Goal: Task Accomplishment & Management: Manage account settings

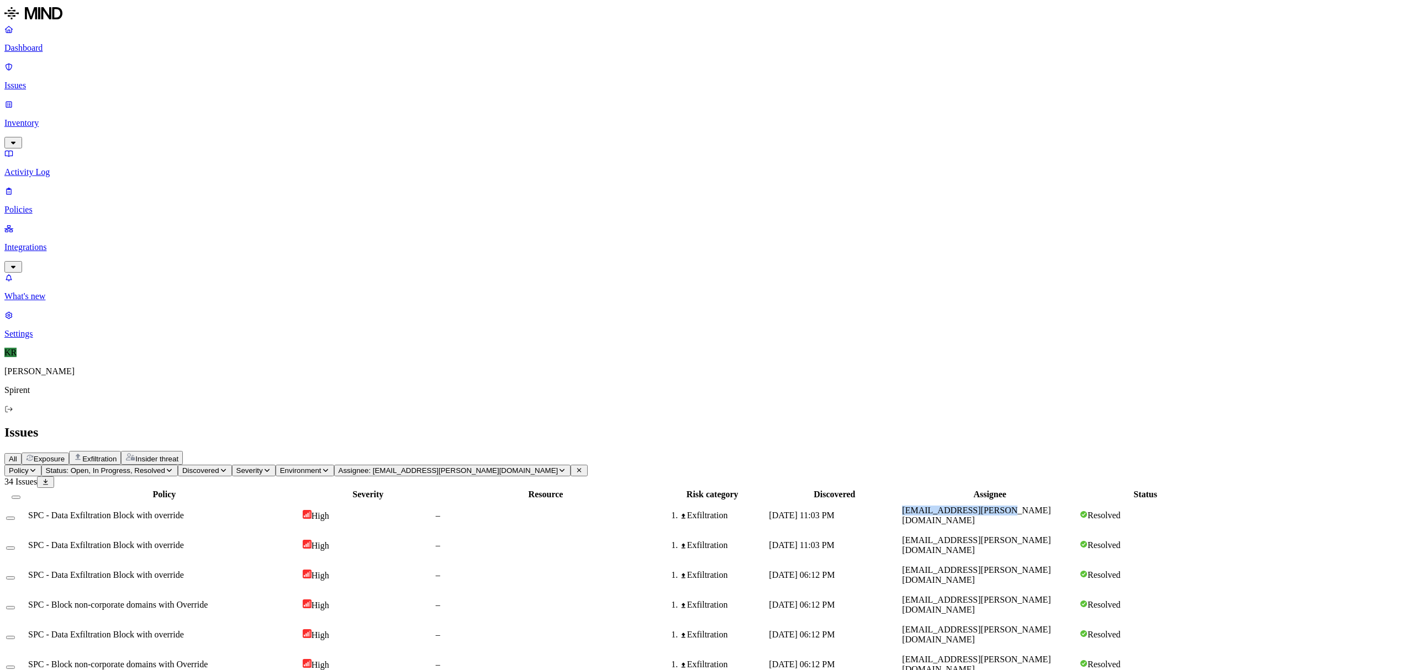
click at [581, 469] on icon at bounding box center [579, 471] width 4 height 4
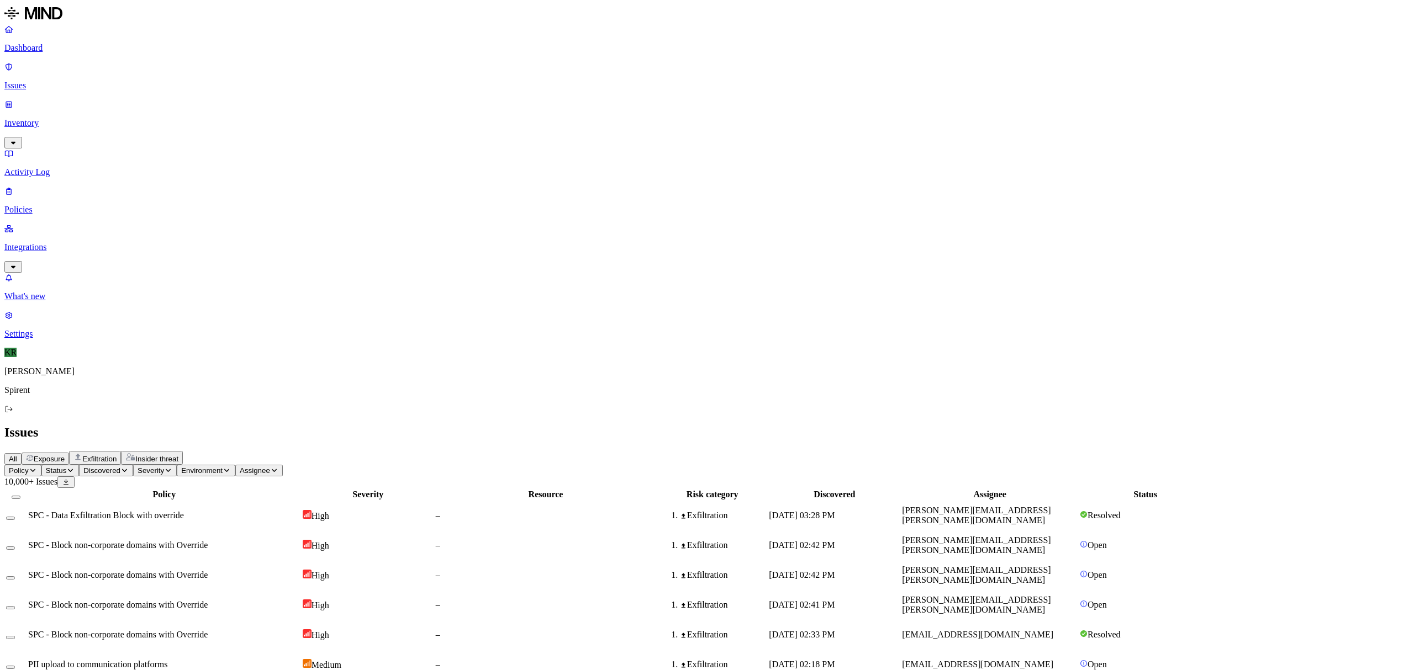
click at [67, 467] on span "Status" at bounding box center [56, 471] width 21 height 8
click at [200, 104] on div "Open" at bounding box center [254, 106] width 108 height 20
click at [200, 129] on div "In Progress" at bounding box center [254, 127] width 108 height 20
click at [559, 425] on div "Issues" at bounding box center [706, 432] width 1405 height 15
click at [1051, 506] on span "[PERSON_NAME][EMAIL_ADDRESS][PERSON_NAME][DOMAIN_NAME]" at bounding box center [976, 515] width 149 height 19
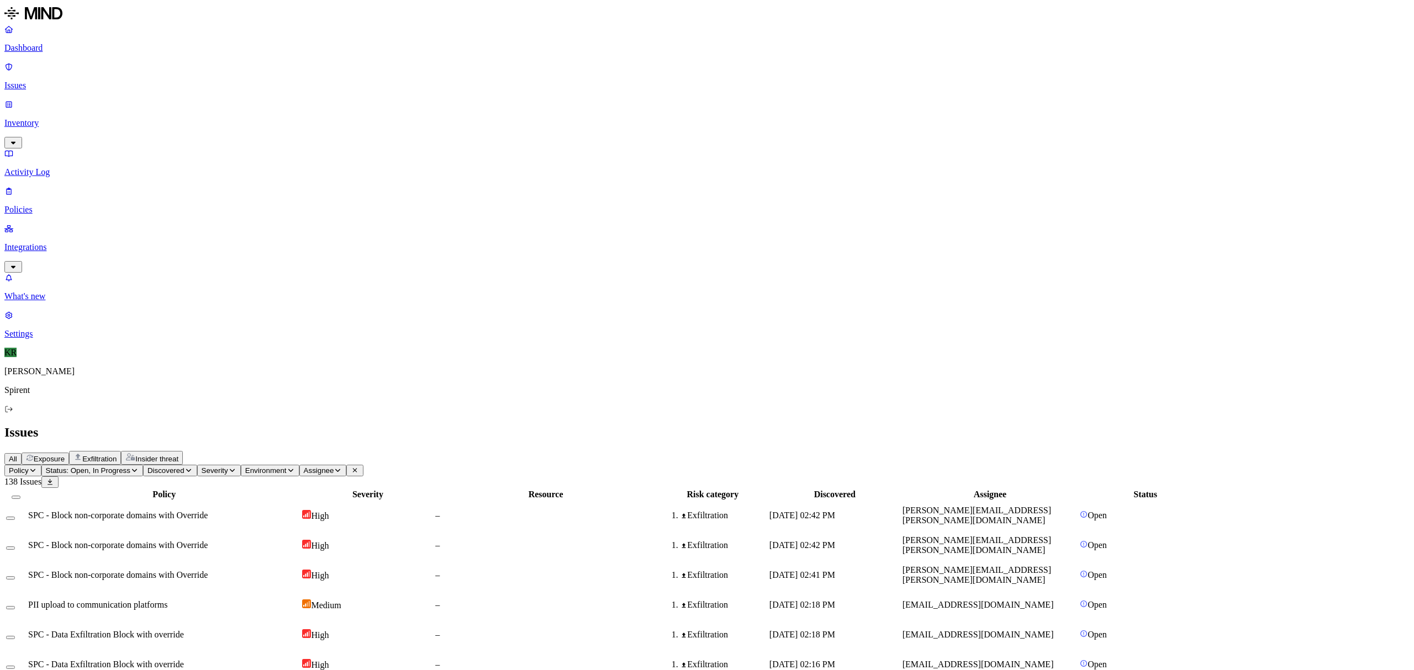
click at [117, 453] on div "Exfiltration" at bounding box center [94, 458] width 43 height 10
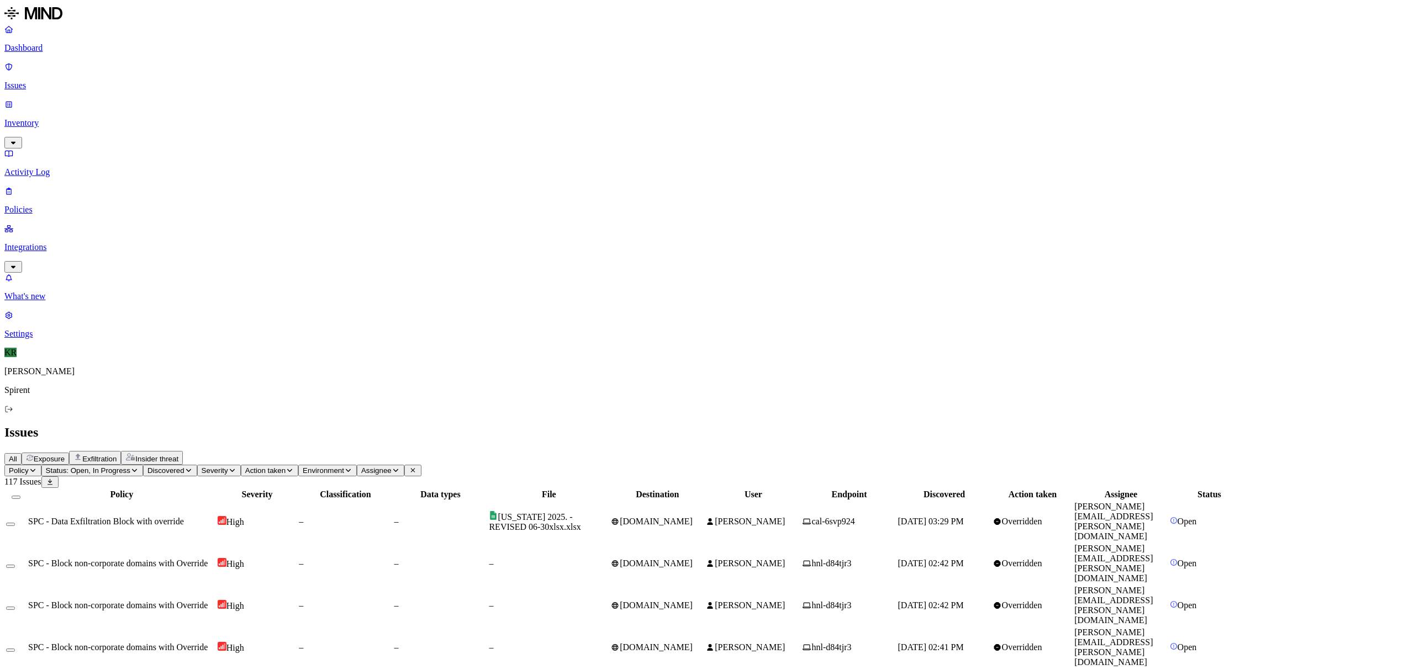
click at [580, 512] on span "MICHIGAN 2025. - REVISED 06-30xlsx.xlsx" at bounding box center [535, 521] width 92 height 19
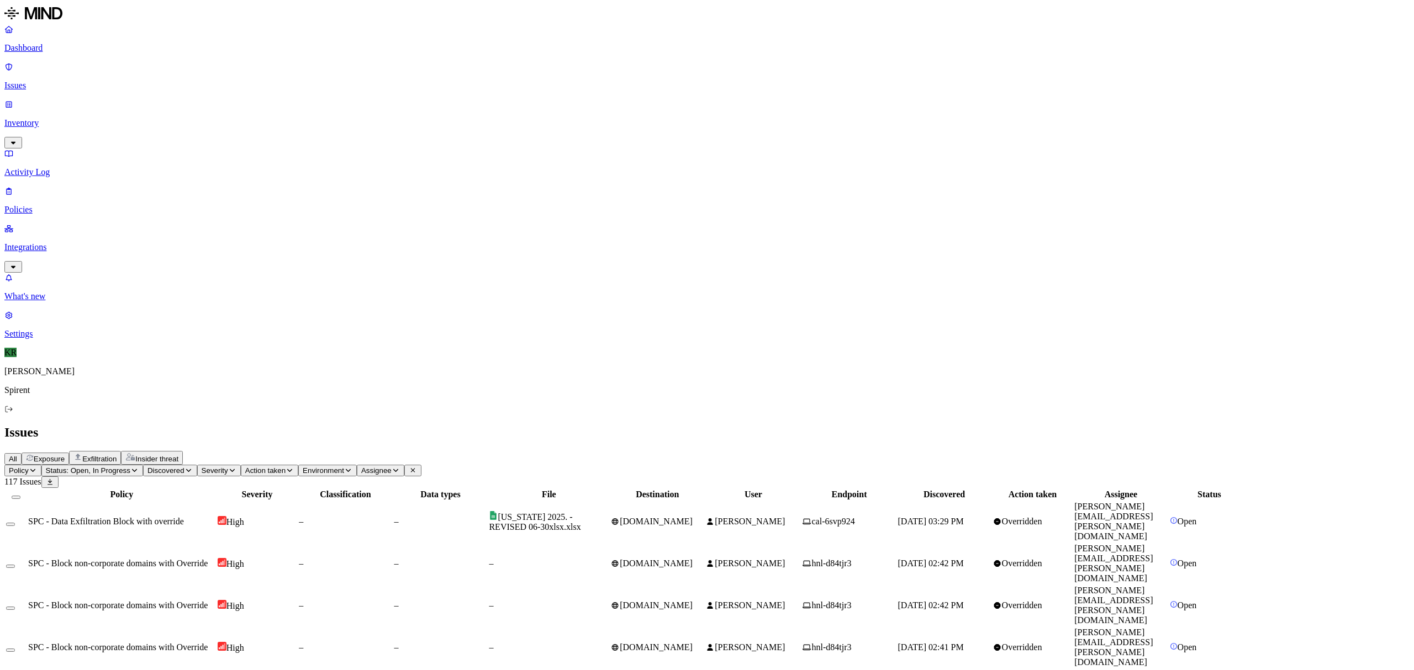
click at [20, 496] on button "Select all" at bounding box center [16, 497] width 9 height 3
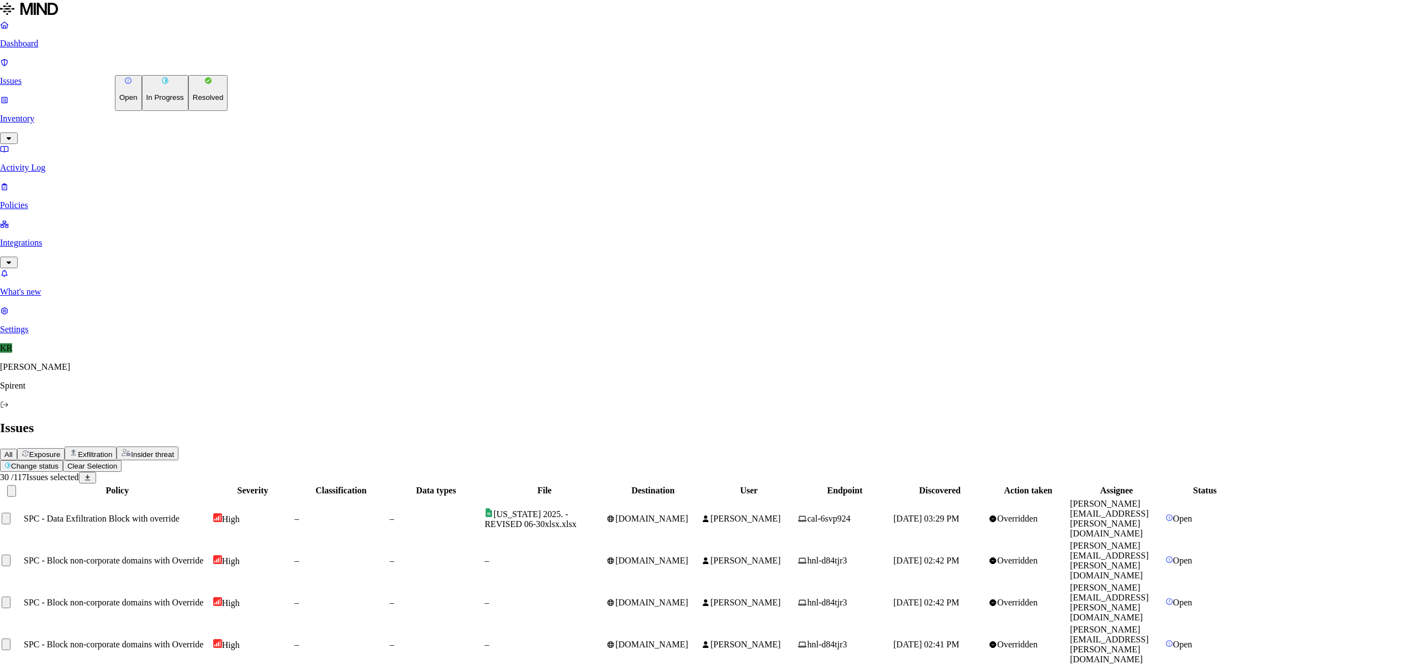
click at [188, 111] on button "Resolved" at bounding box center [208, 93] width 40 height 36
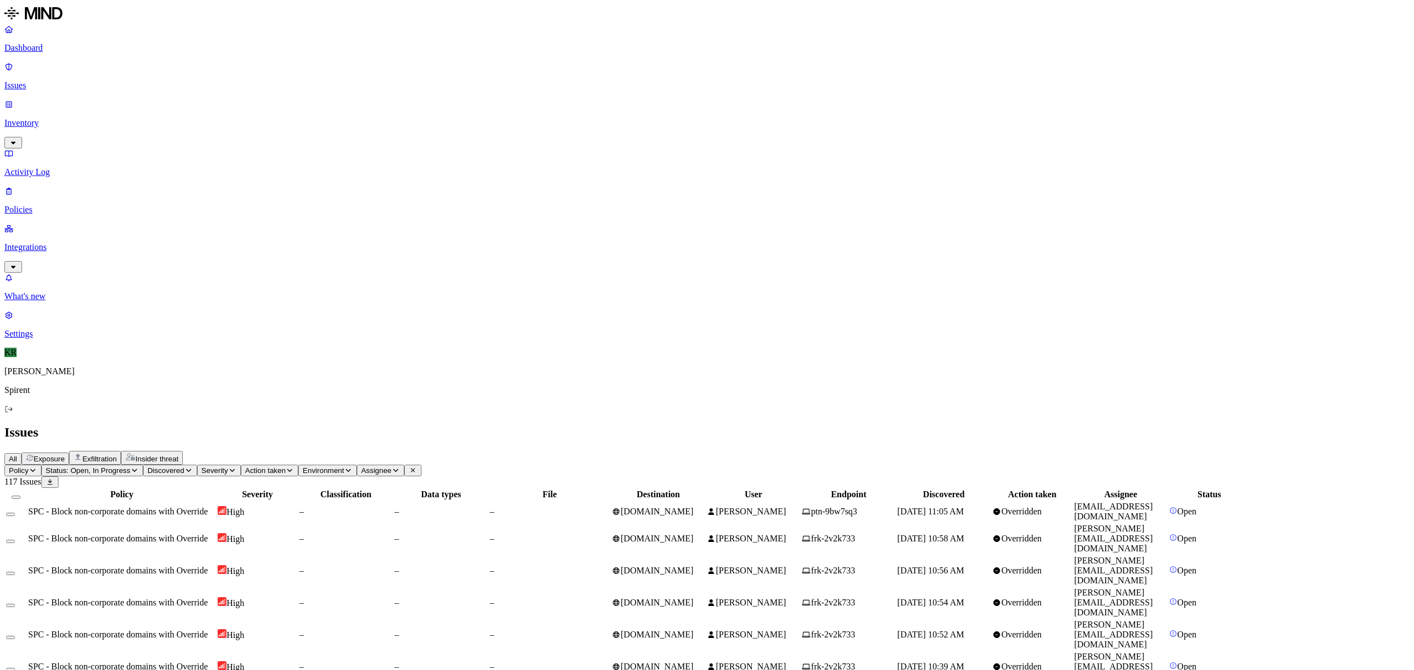
click at [786, 507] on span "Weeks, Andy" at bounding box center [751, 511] width 70 height 9
click at [800, 523] on td "Puzonia, Justin" at bounding box center [753, 538] width 94 height 31
click at [694, 566] on span "[DOMAIN_NAME]" at bounding box center [653, 570] width 82 height 9
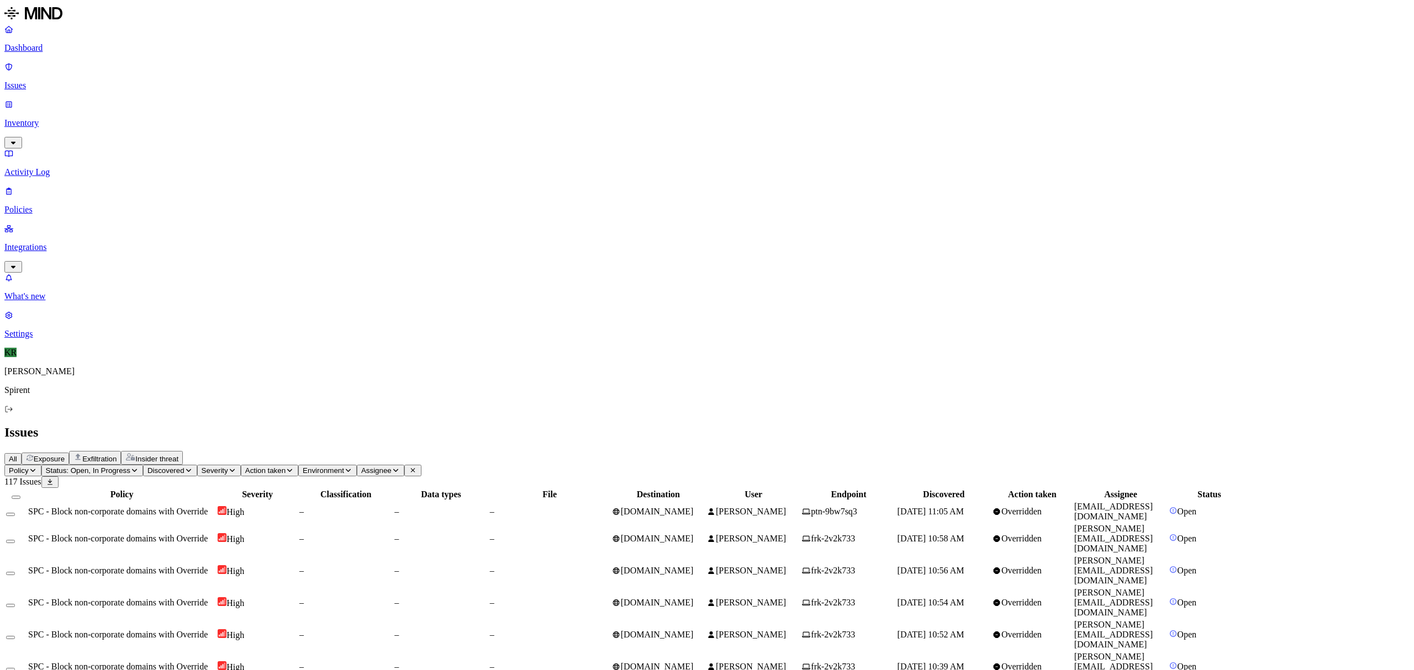
click at [694, 598] on span "[DOMAIN_NAME]" at bounding box center [657, 602] width 73 height 9
click at [705, 620] on td "[DOMAIN_NAME]" at bounding box center [658, 635] width 94 height 31
click at [694, 662] on span "[DOMAIN_NAME]" at bounding box center [657, 666] width 73 height 9
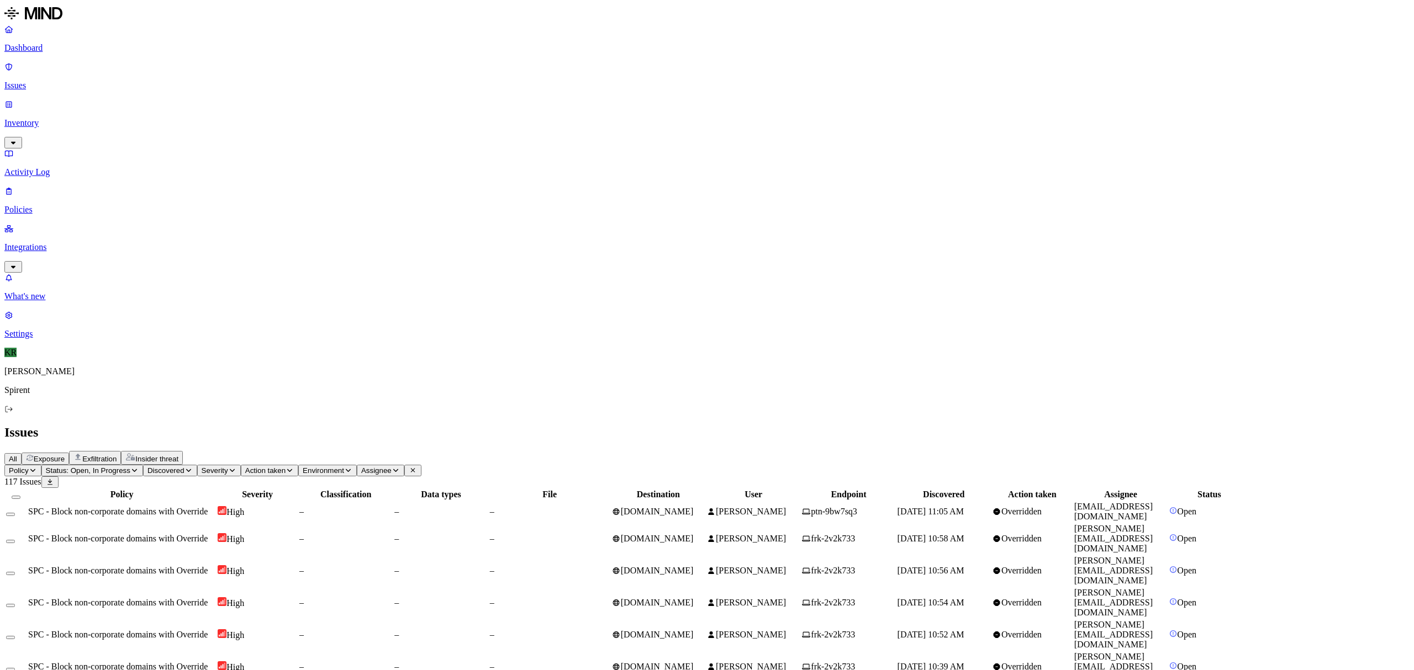
scroll to position [73, 0]
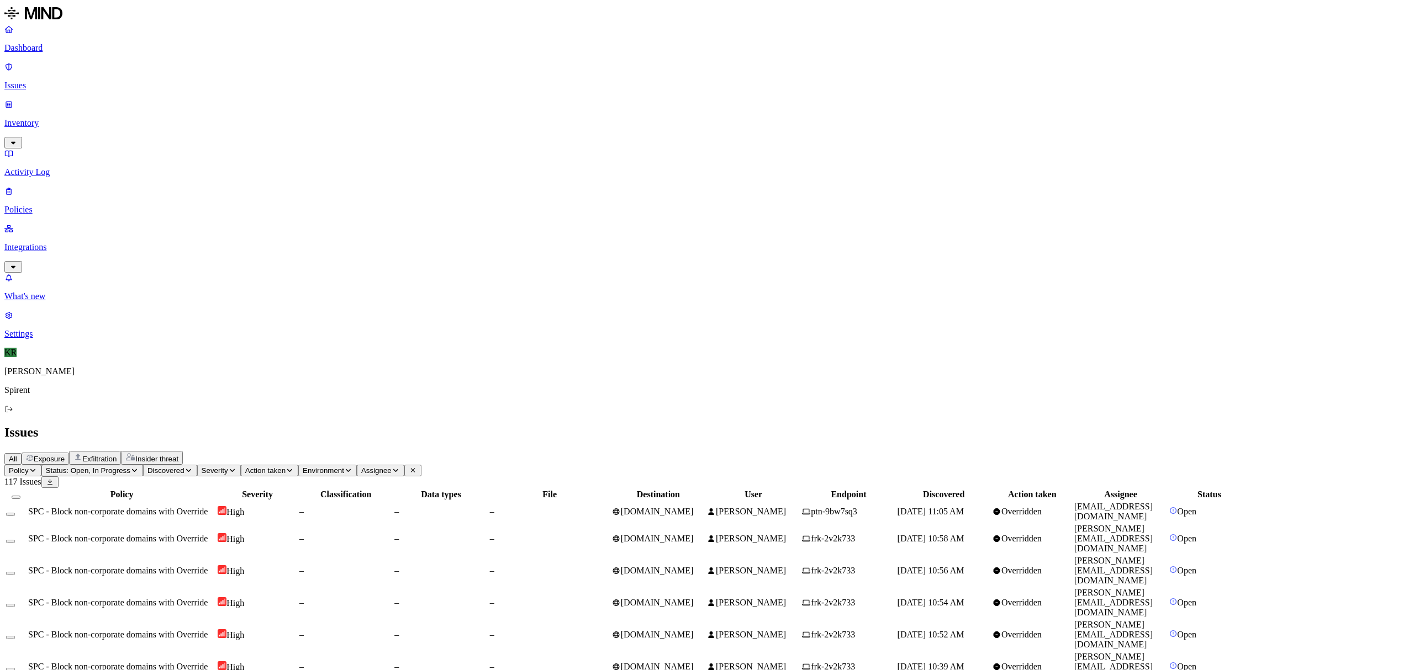
drag, startPoint x: 1274, startPoint y: 564, endPoint x: 1184, endPoint y: 568, distance: 90.6
copy link "ronald.wong@spirent.com"
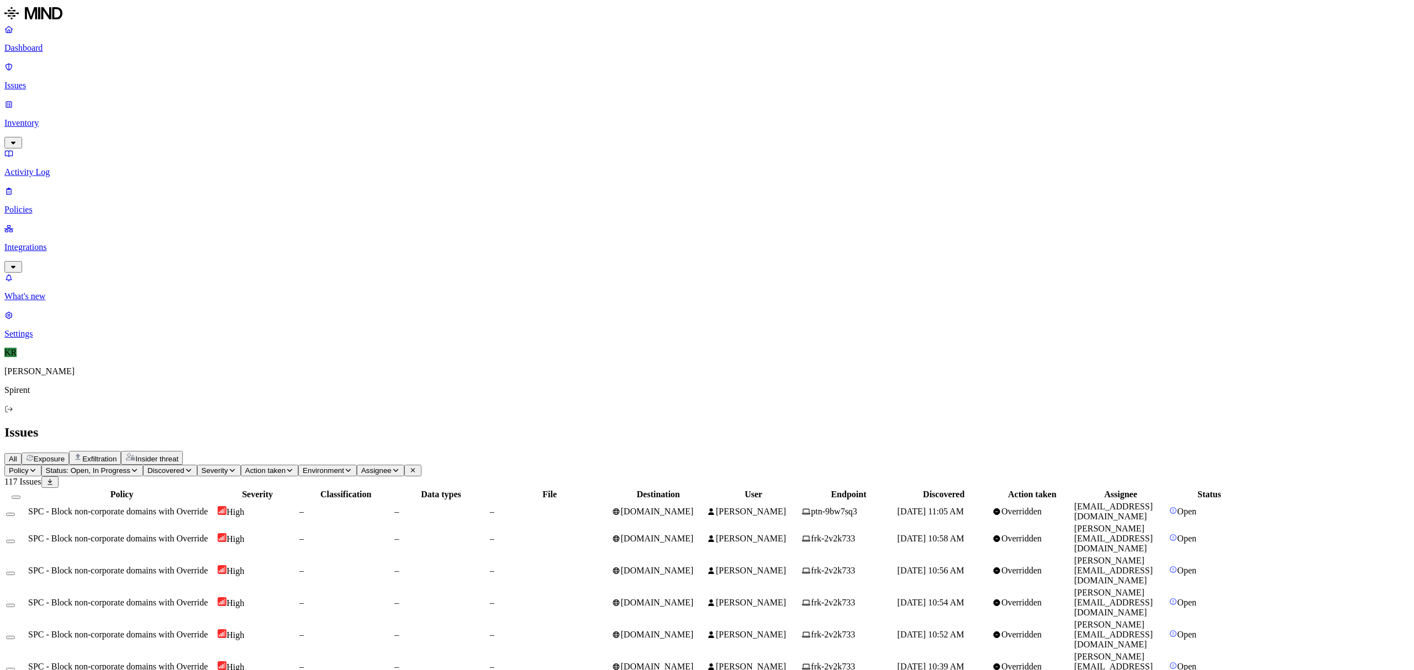
drag, startPoint x: 1287, startPoint y: 523, endPoint x: 1184, endPoint y: 526, distance: 102.2
copy link "justin.puzonia@spirent.com"
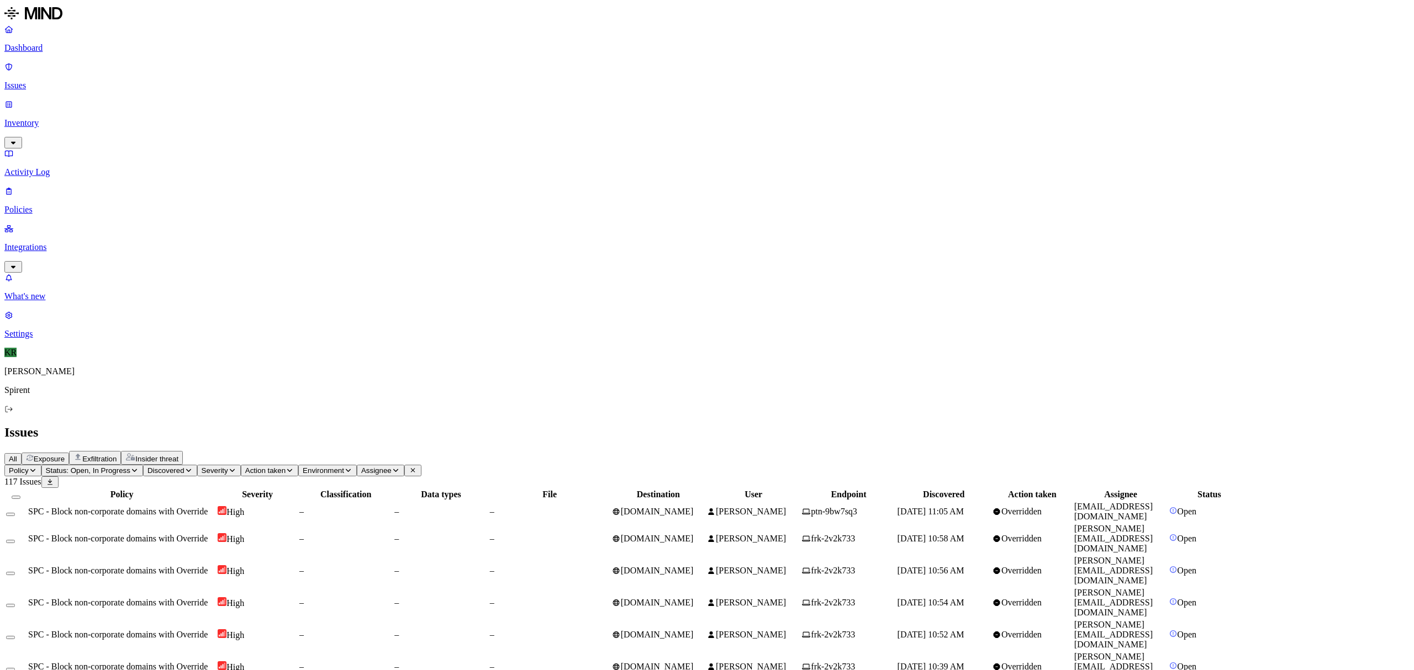
click at [20, 496] on button "Select all" at bounding box center [16, 497] width 9 height 3
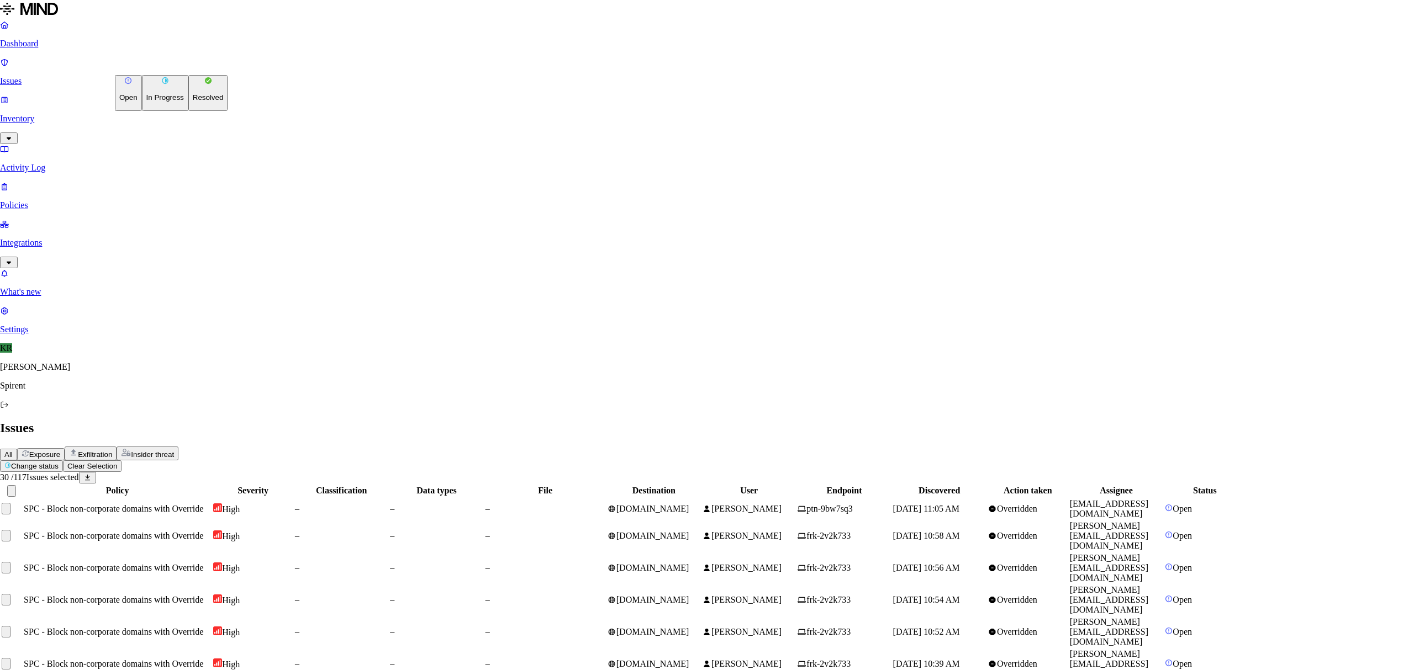
click at [188, 111] on button "Resolved" at bounding box center [208, 93] width 40 height 36
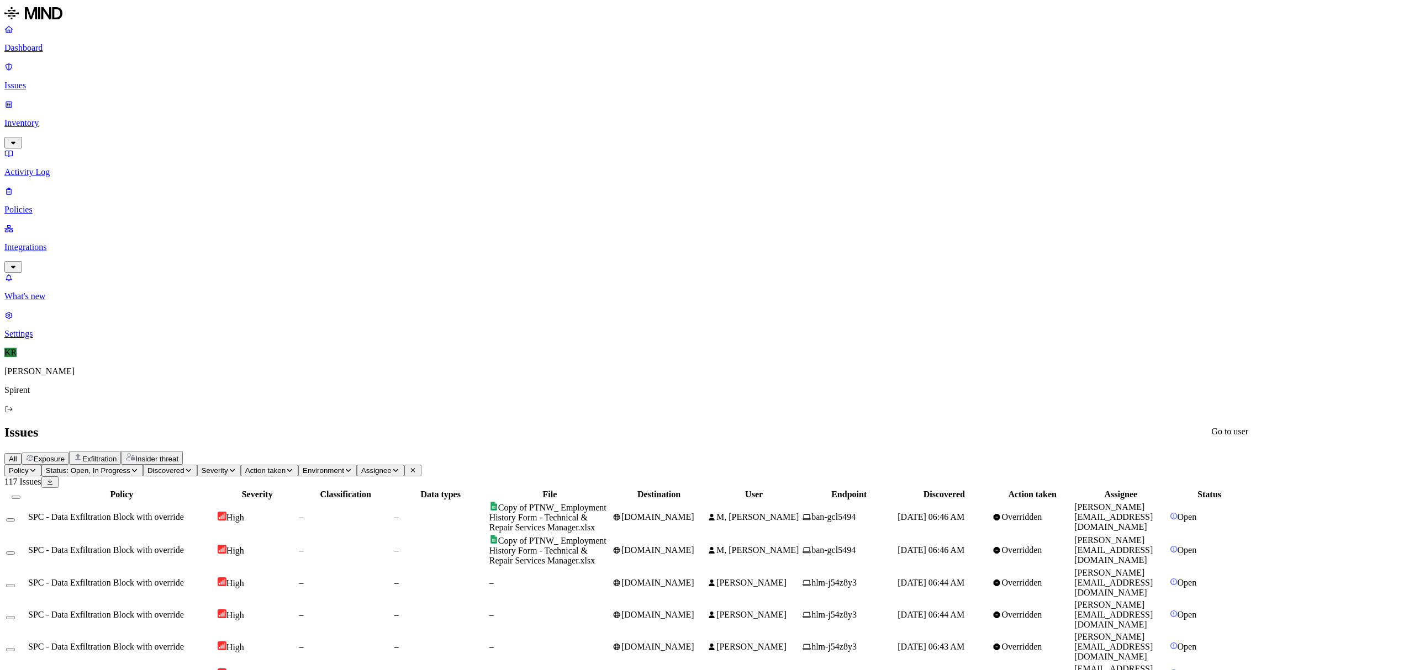
drag, startPoint x: 1111, startPoint y: 9, endPoint x: 1109, endPoint y: 20, distance: 11.3
drag, startPoint x: 1098, startPoint y: 12, endPoint x: 1094, endPoint y: 20, distance: 9.6
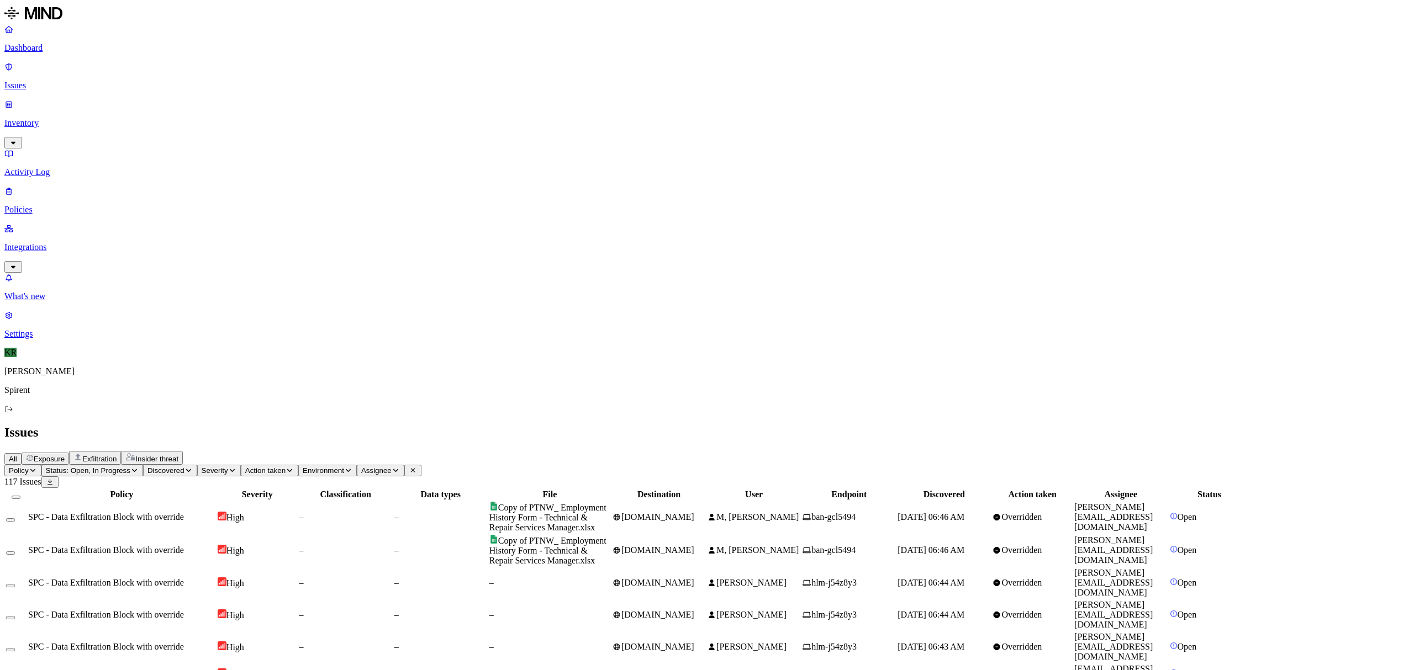
click at [20, 496] on button "Select all" at bounding box center [16, 497] width 9 height 3
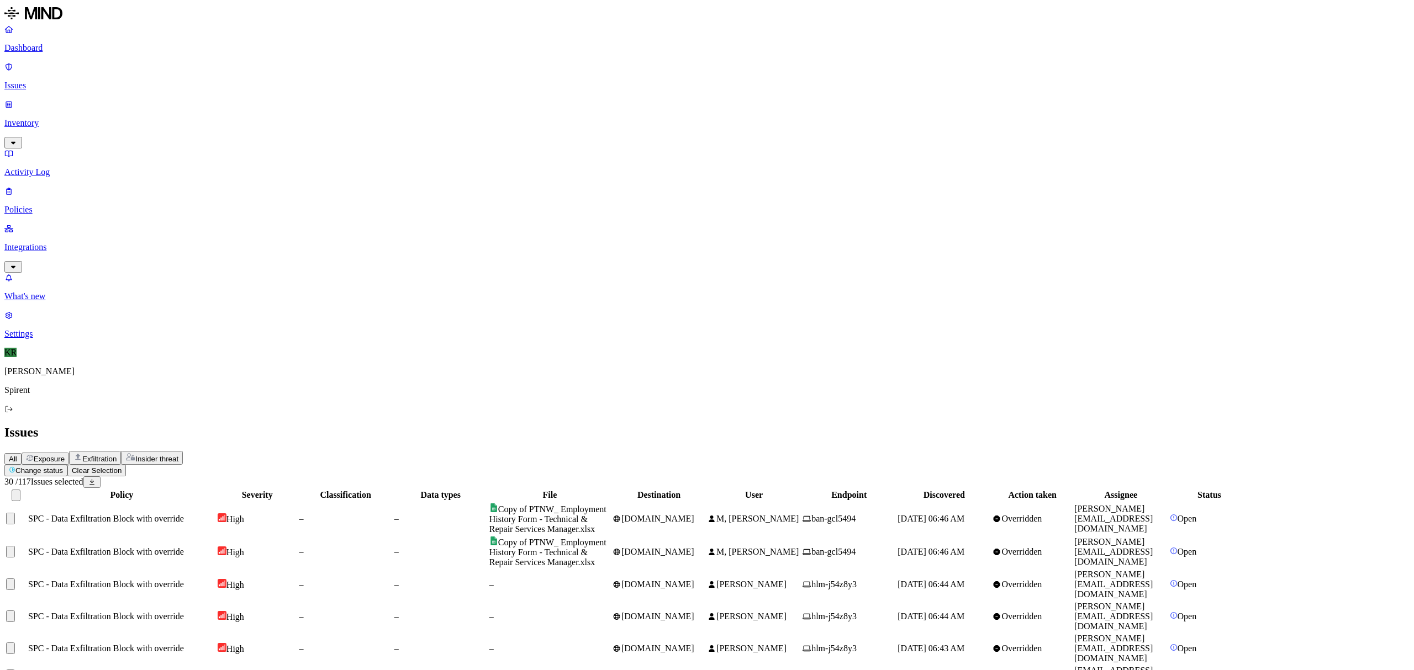
scroll to position [128, 0]
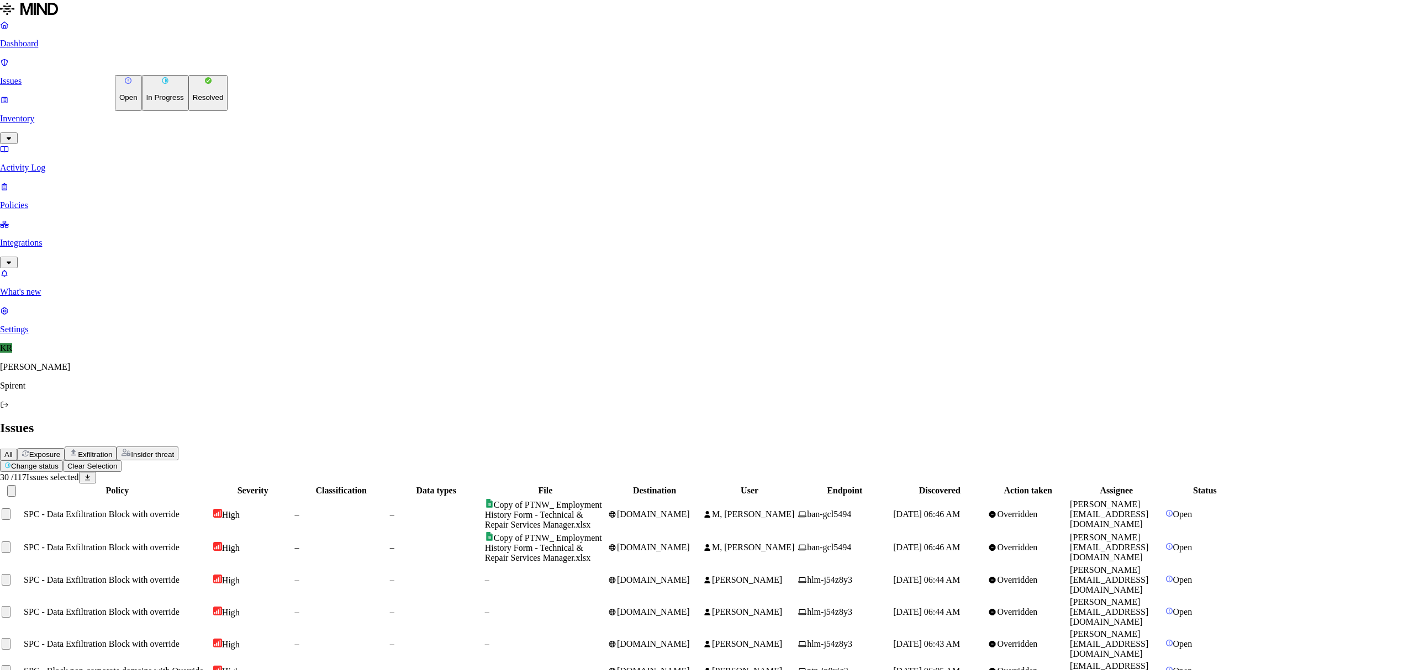
click at [188, 111] on button "Resolved" at bounding box center [208, 93] width 40 height 36
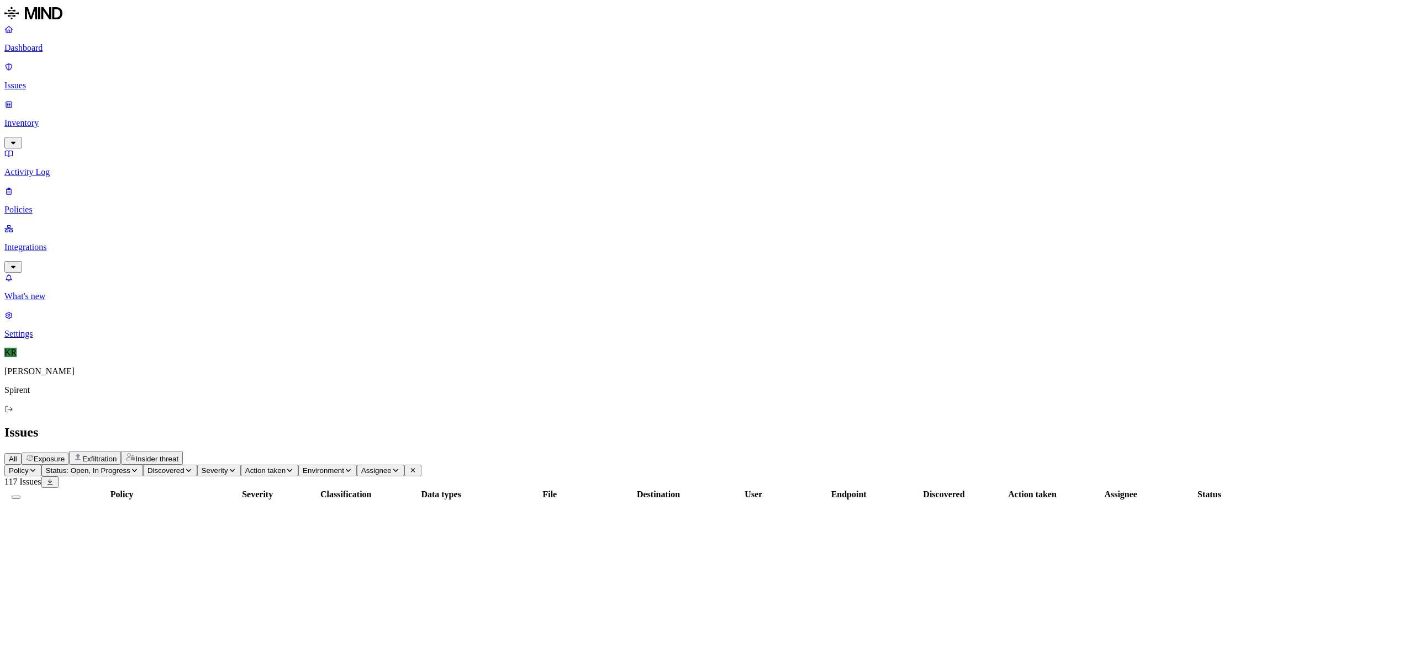
scroll to position [62, 0]
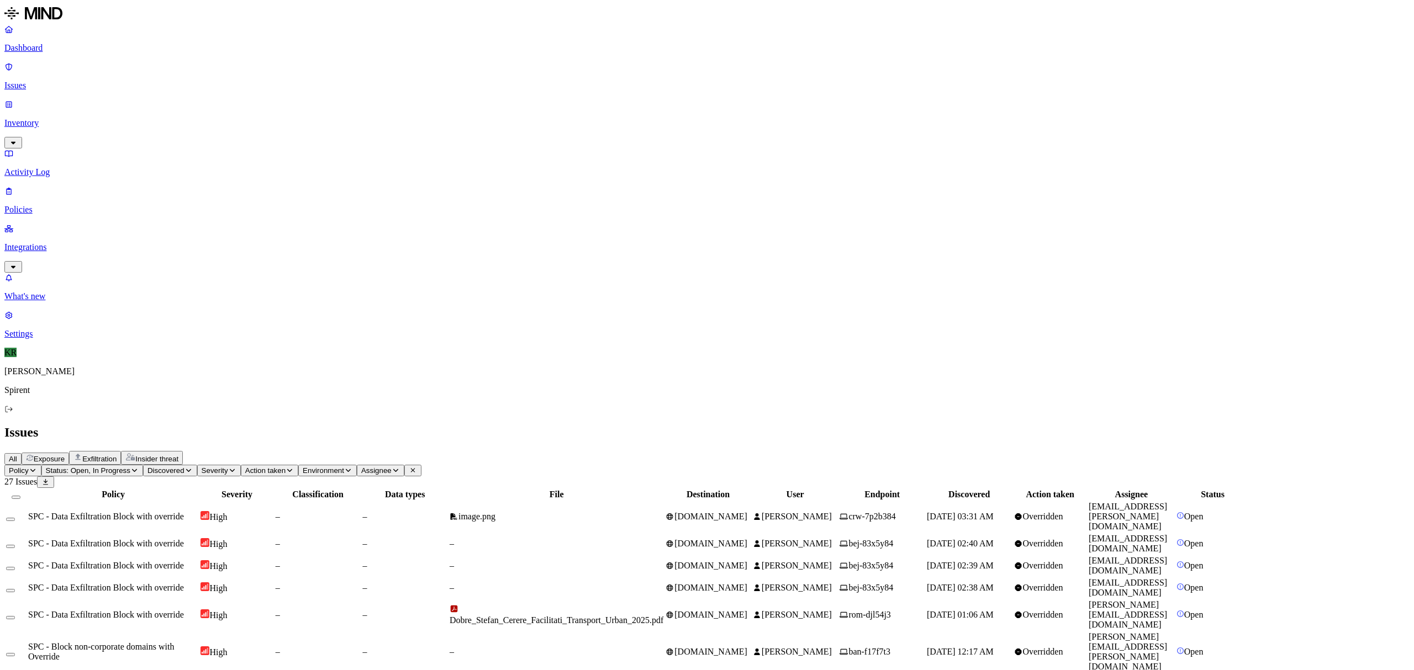
scroll to position [42, 0]
click at [747, 512] on span "[DOMAIN_NAME]" at bounding box center [710, 516] width 73 height 9
click at [747, 610] on span "[DOMAIN_NAME]" at bounding box center [710, 614] width 73 height 9
click at [838, 632] on td "[PERSON_NAME]" at bounding box center [795, 652] width 86 height 41
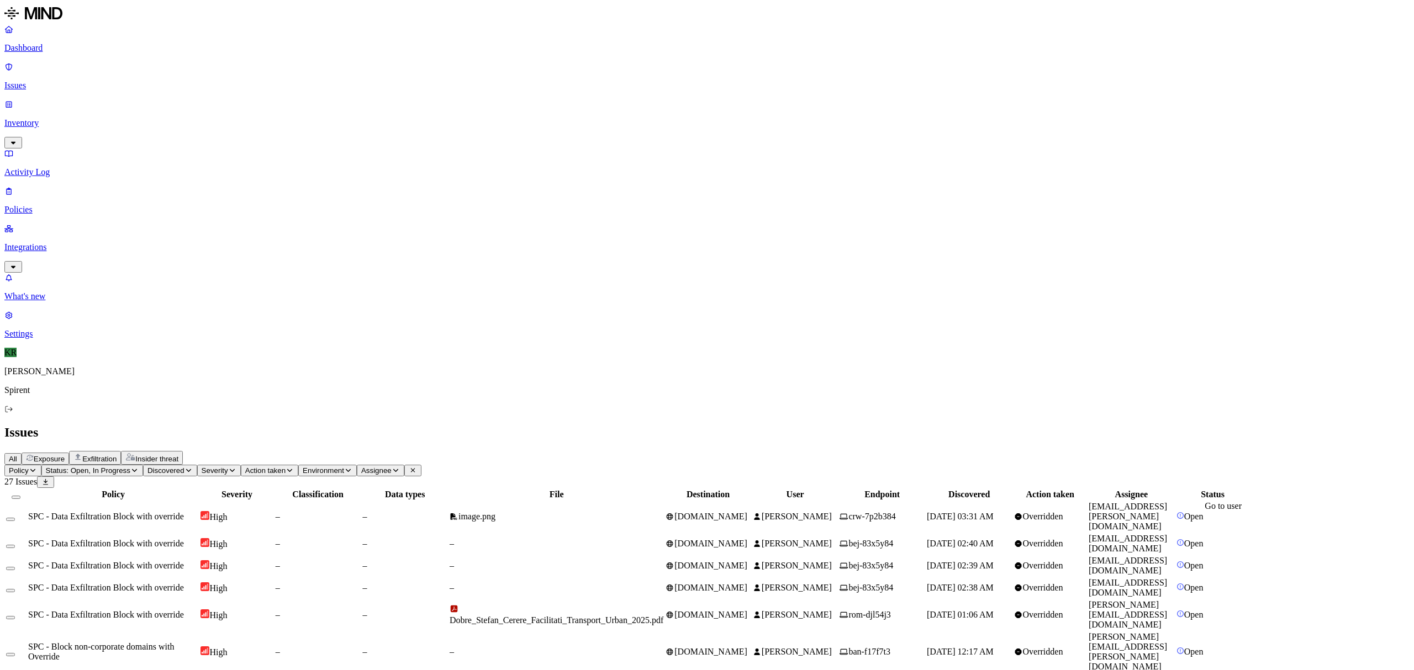
drag, startPoint x: 1273, startPoint y: 519, endPoint x: 1184, endPoint y: 520, distance: 88.9
copy link "[EMAIL_ADDRESS][DOMAIN_NAME]"
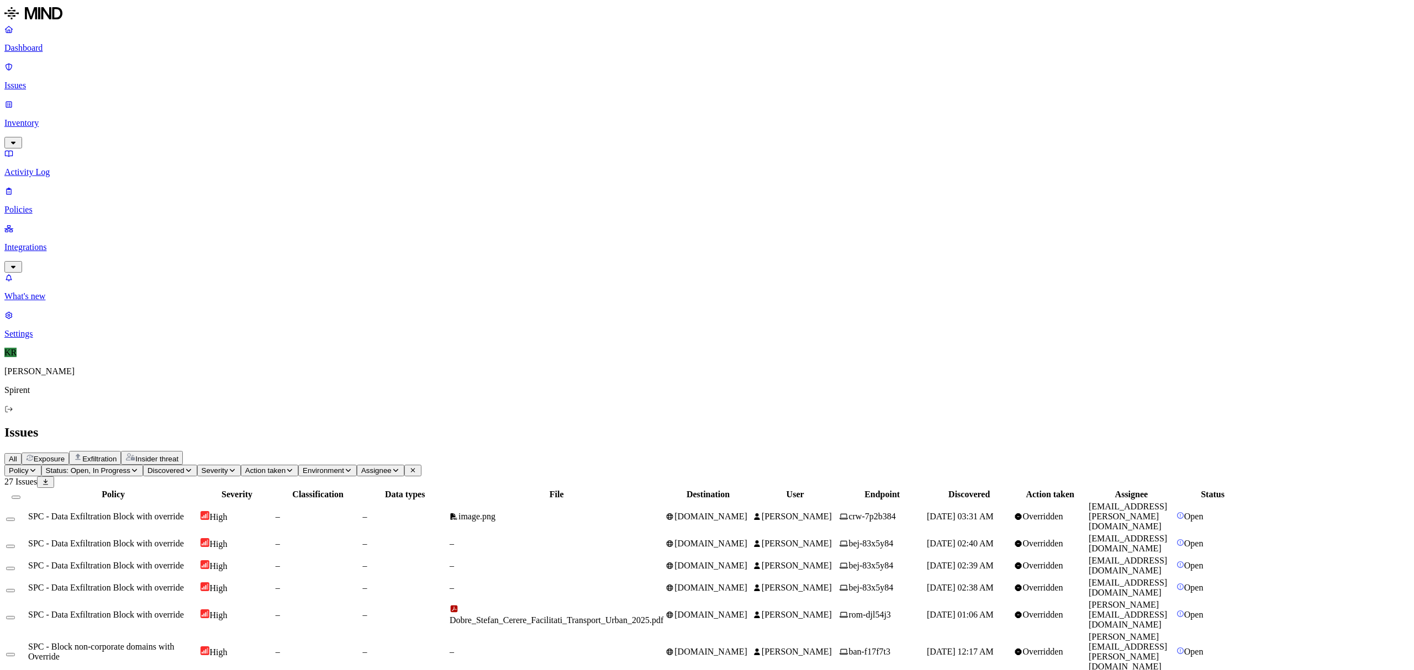
drag, startPoint x: 1248, startPoint y: 517, endPoint x: 1187, endPoint y: 527, distance: 62.0
drag, startPoint x: 1266, startPoint y: 520, endPoint x: 1182, endPoint y: 531, distance: 84.7
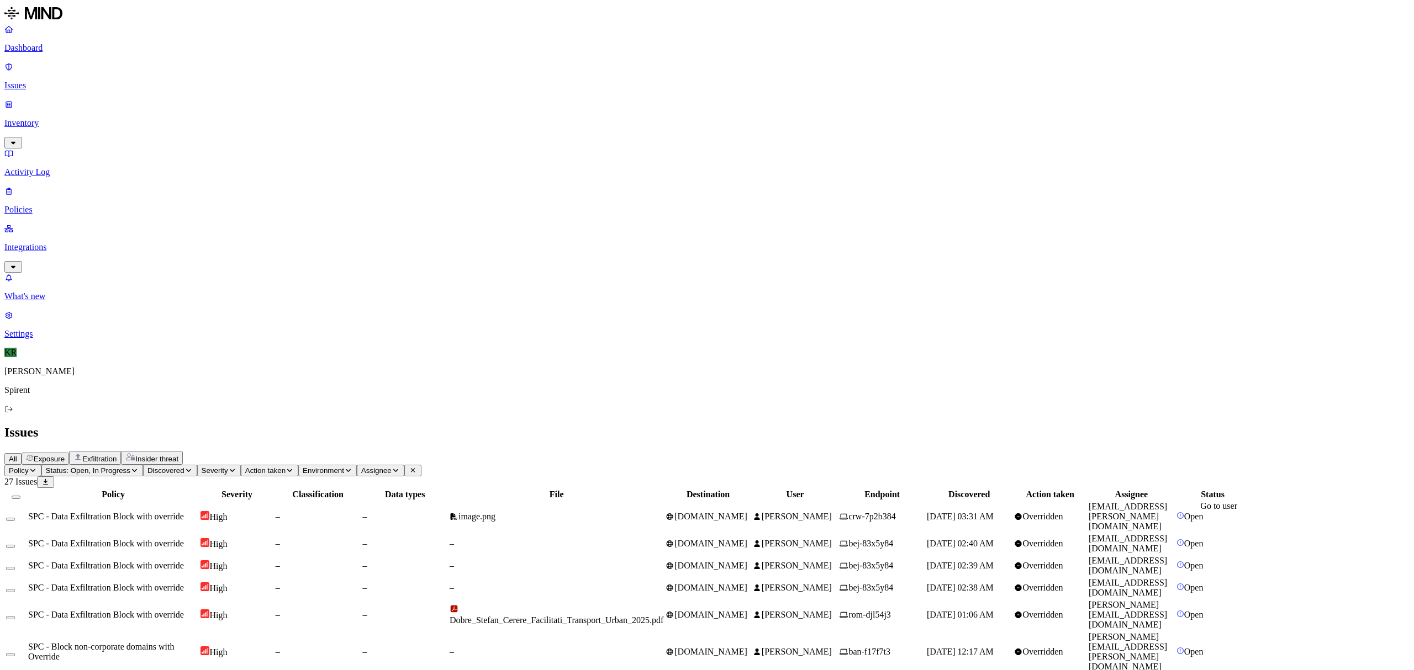
copy link "[EMAIL_ADDRESS][DOMAIN_NAME]"
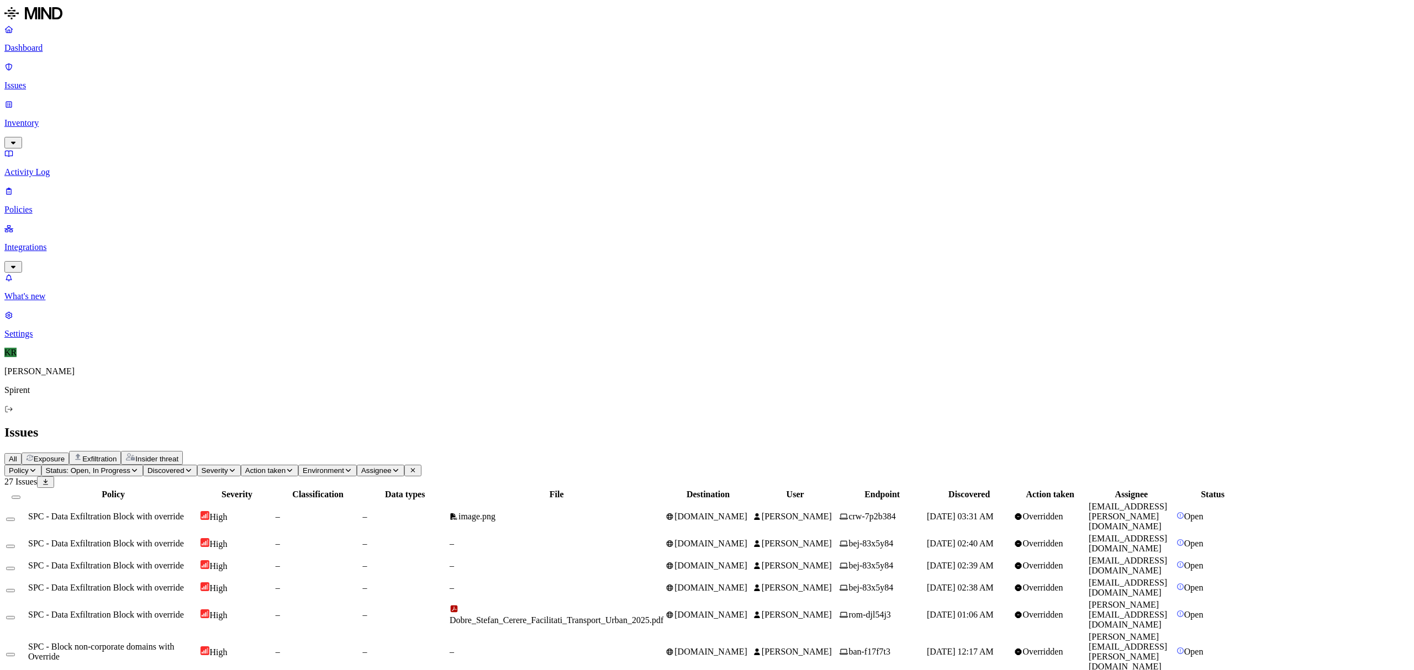
click at [20, 496] on button "Select all" at bounding box center [16, 497] width 9 height 3
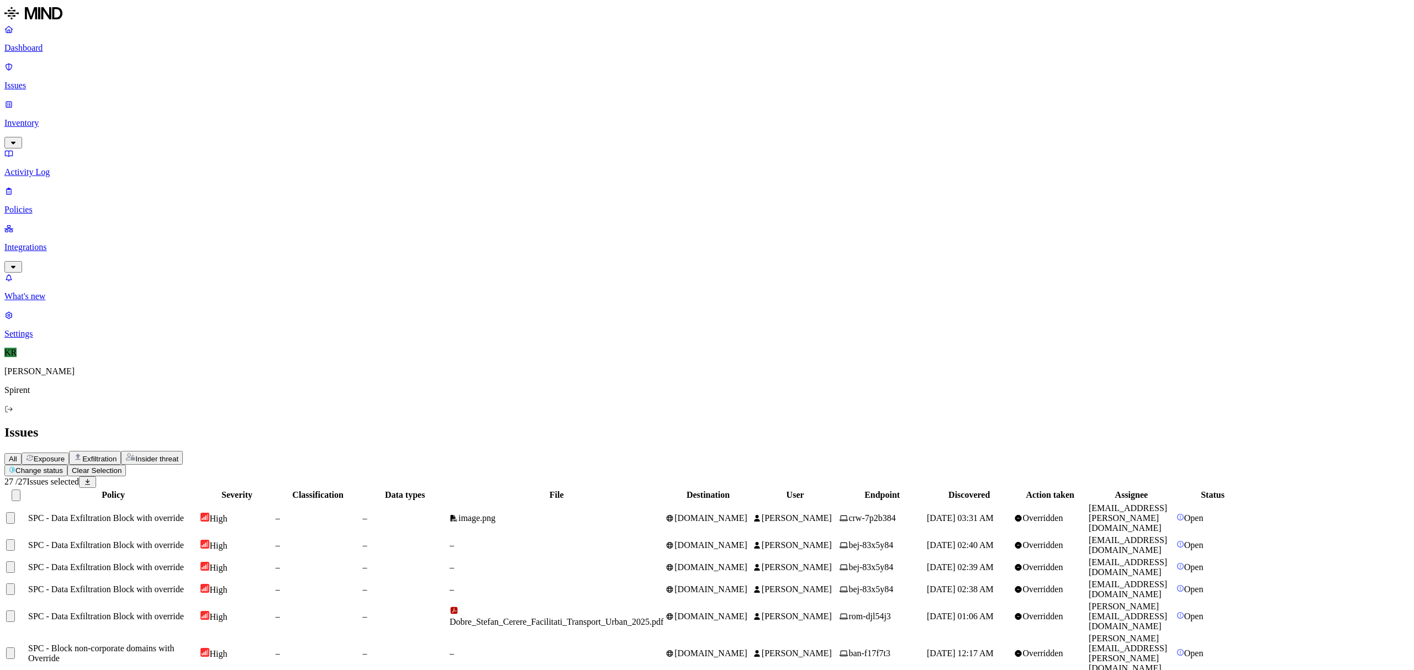
scroll to position [41, 0]
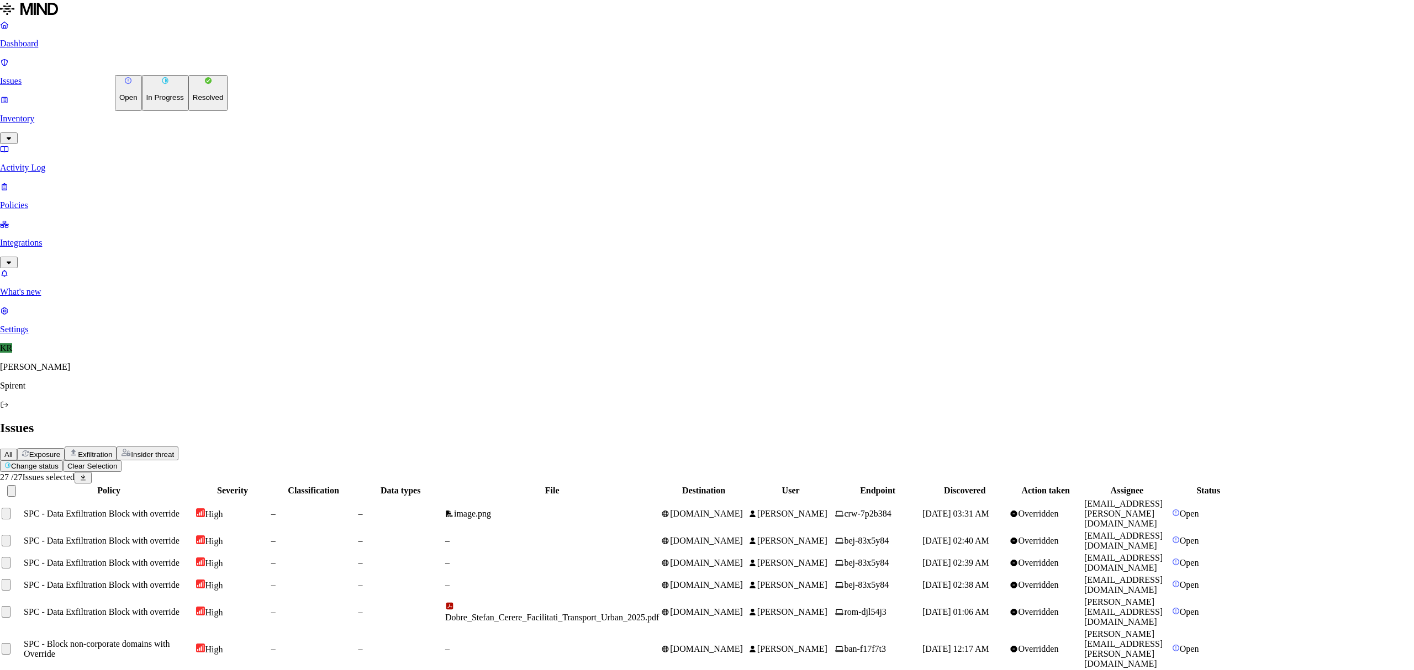
click at [162, 59] on html "Dashboard Issues Inventory Activity Log Policies Integrations What's new 1 Sett…" at bounding box center [707, 679] width 1414 height 1358
click at [193, 102] on p "Resolved" at bounding box center [208, 97] width 31 height 8
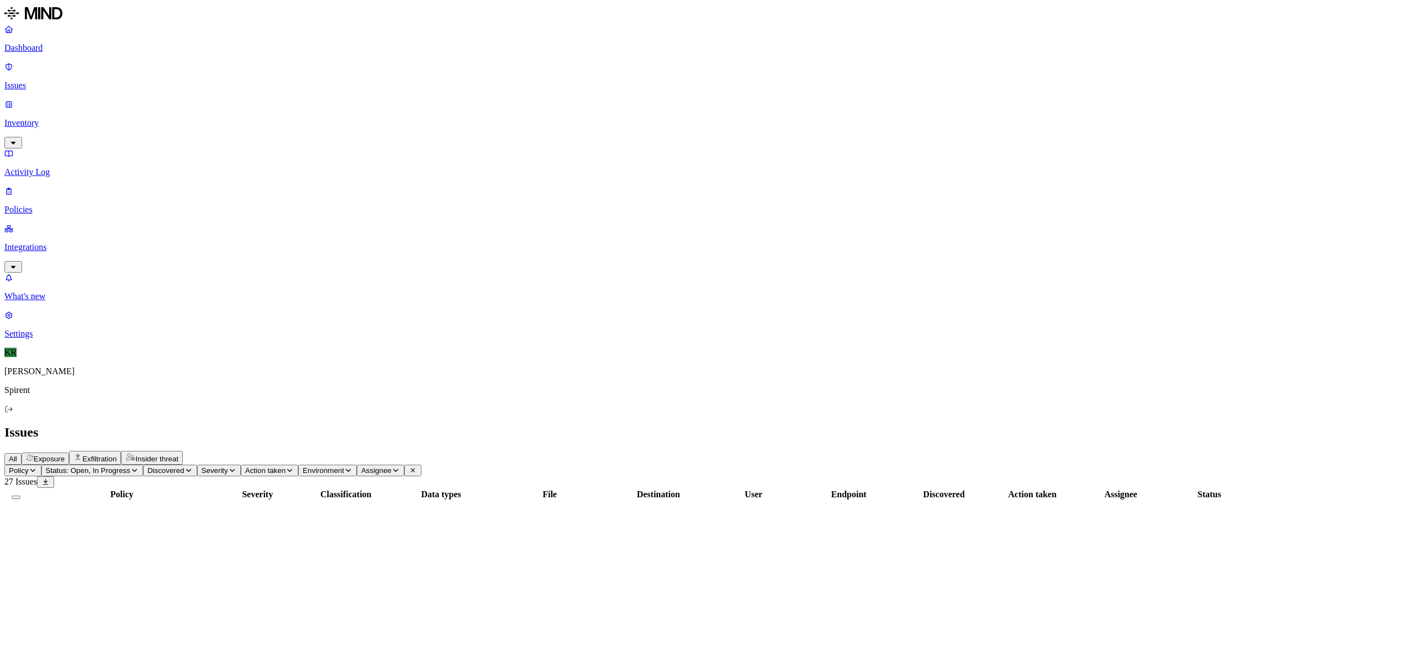
scroll to position [0, 0]
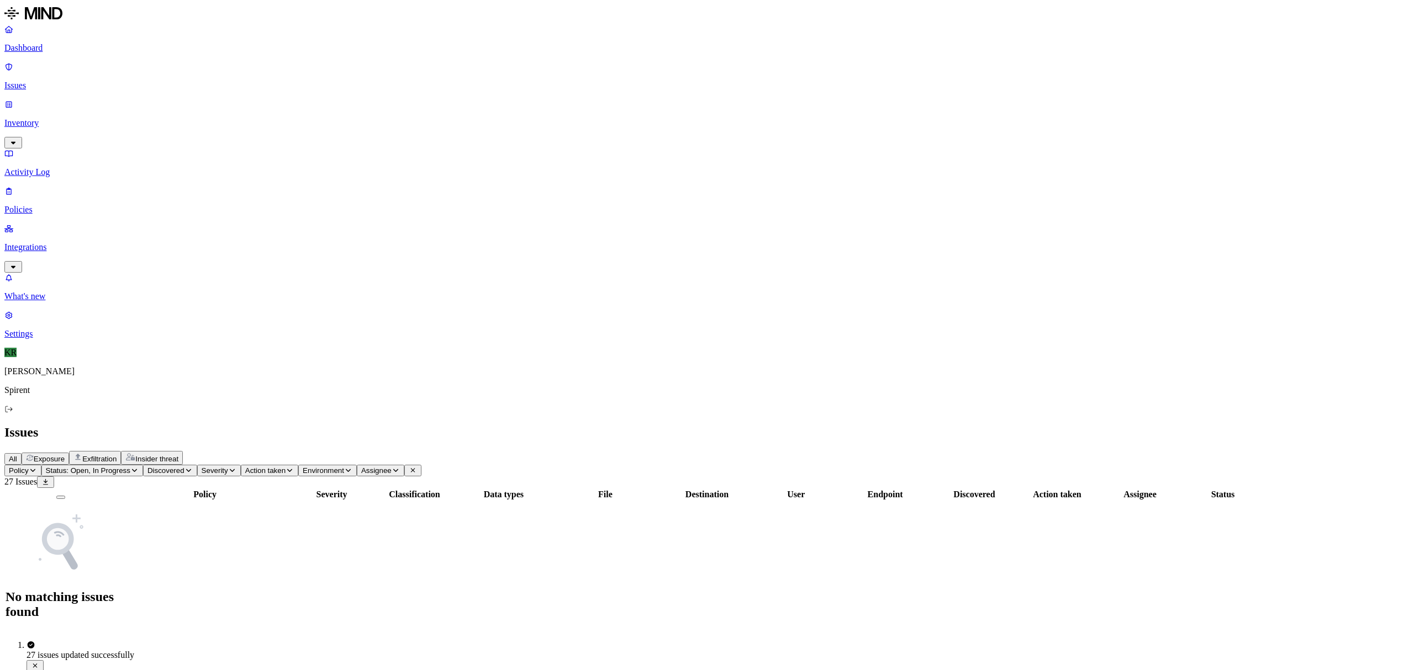
click at [178, 455] on span "Insider threat" at bounding box center [156, 459] width 43 height 8
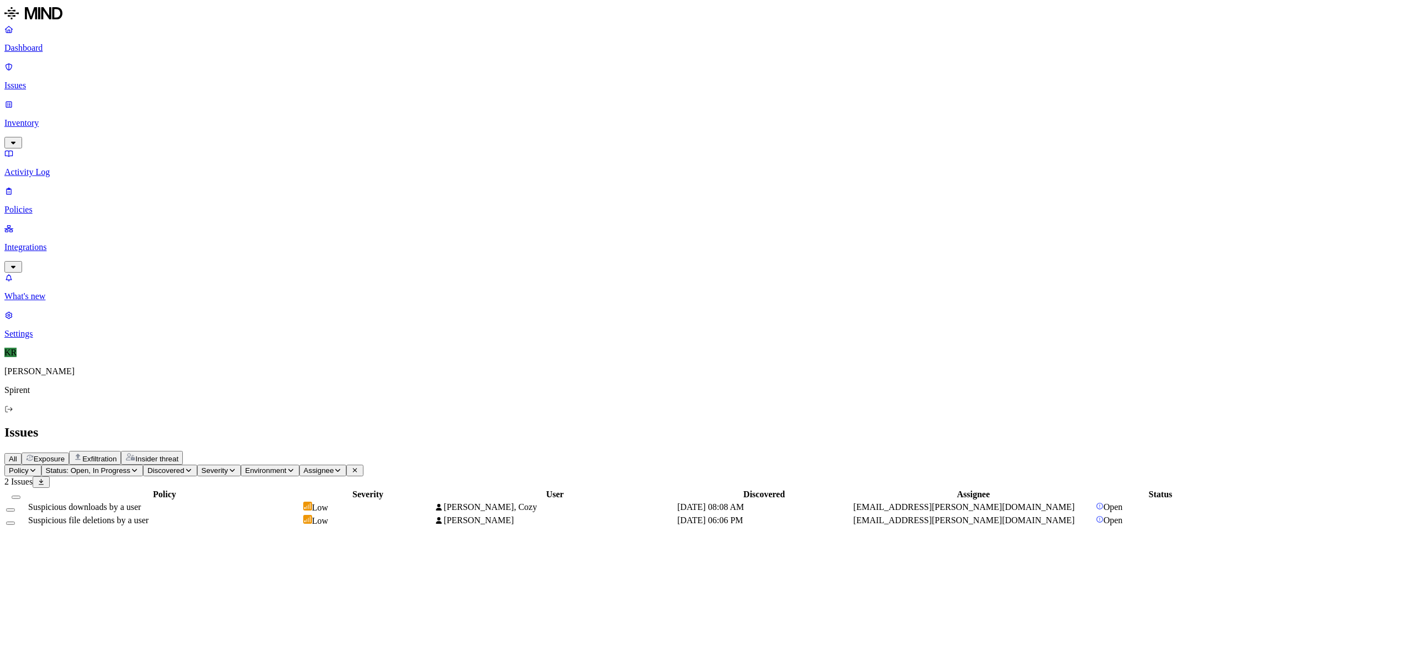
click at [301, 502] on div "Suspicious downloads by a user" at bounding box center [164, 507] width 273 height 10
click at [301, 516] on div "Suspicious file deletions by a user" at bounding box center [164, 521] width 273 height 10
click at [20, 496] on button "Select all" at bounding box center [16, 497] width 9 height 3
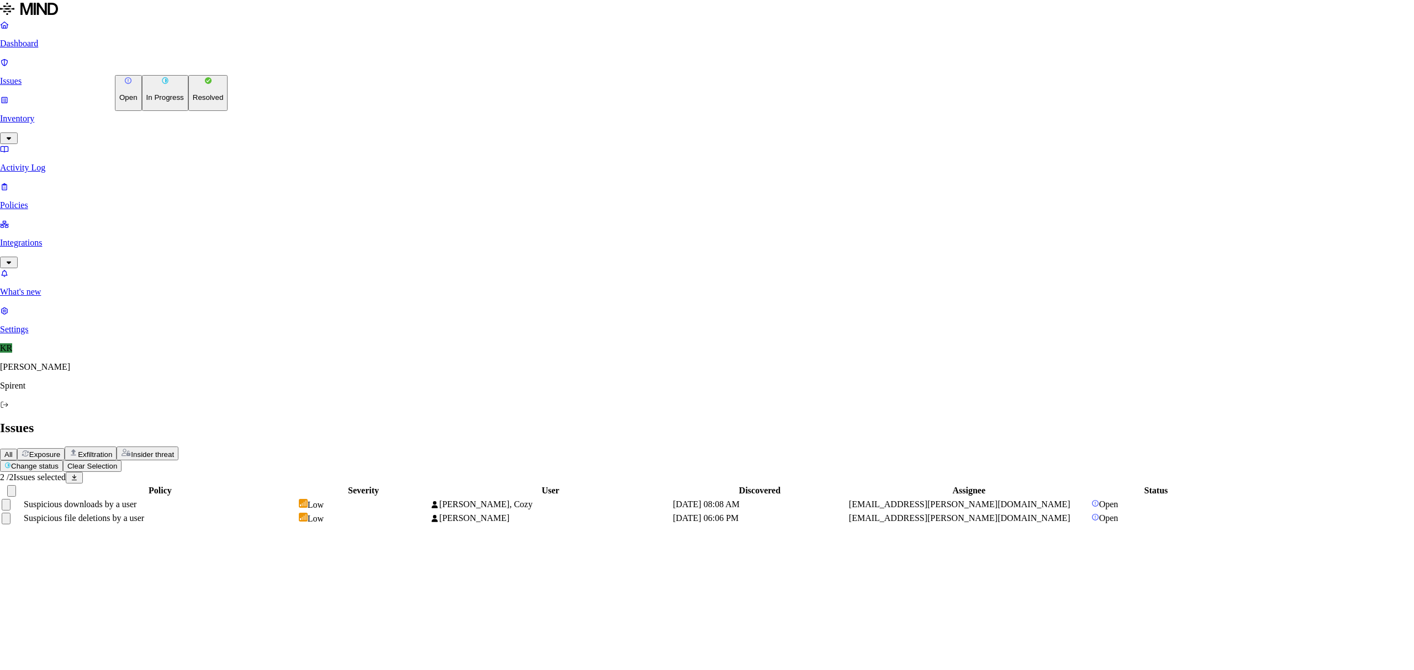
click at [171, 66] on html "Dashboard Issues Inventory Activity Log Policies Integrations What's new 1 Sett…" at bounding box center [707, 267] width 1414 height 535
click at [193, 102] on p "Resolved" at bounding box center [208, 97] width 31 height 8
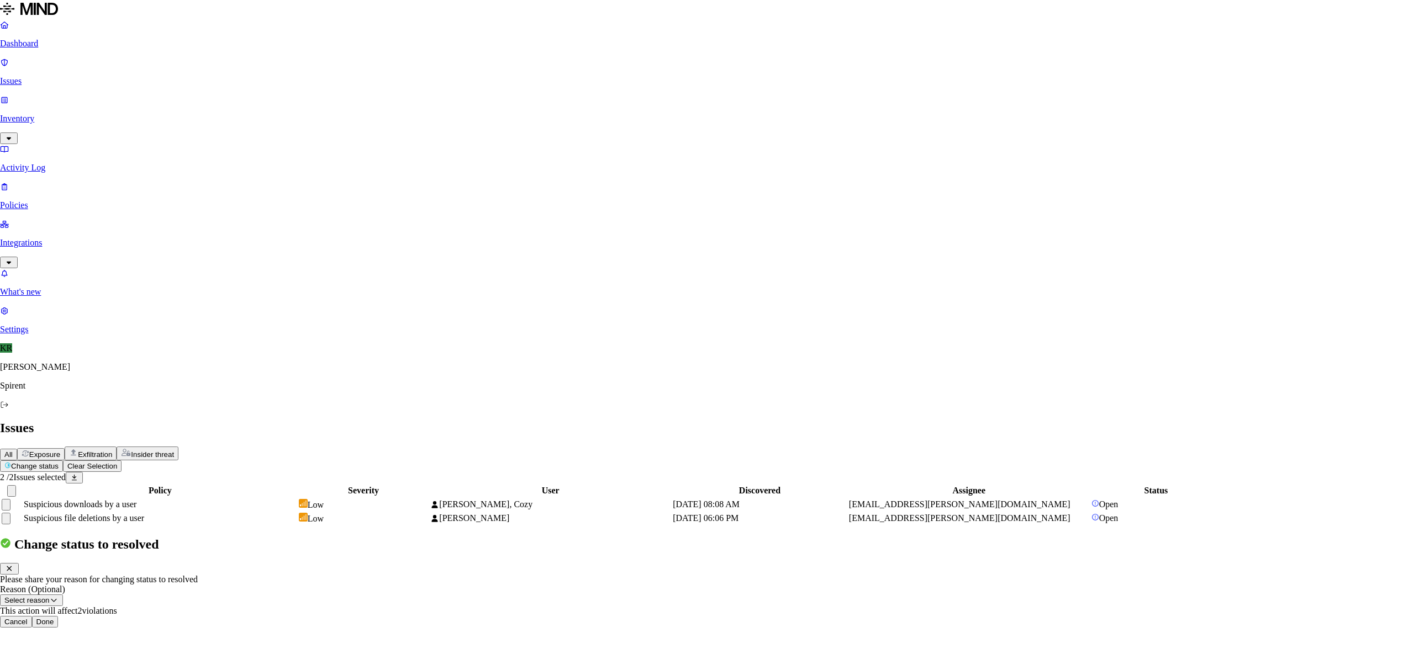
click at [59, 616] on button "Done" at bounding box center [45, 622] width 27 height 12
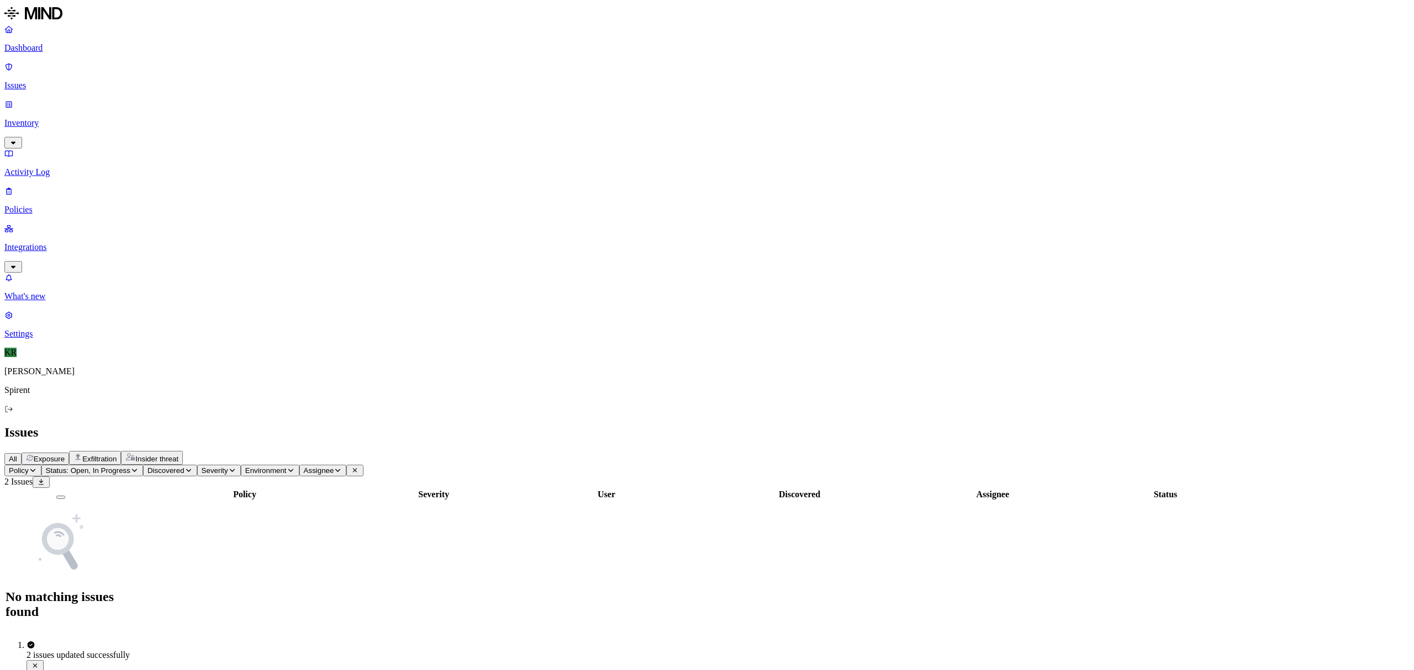
click at [65, 455] on span "Exposure" at bounding box center [49, 459] width 31 height 8
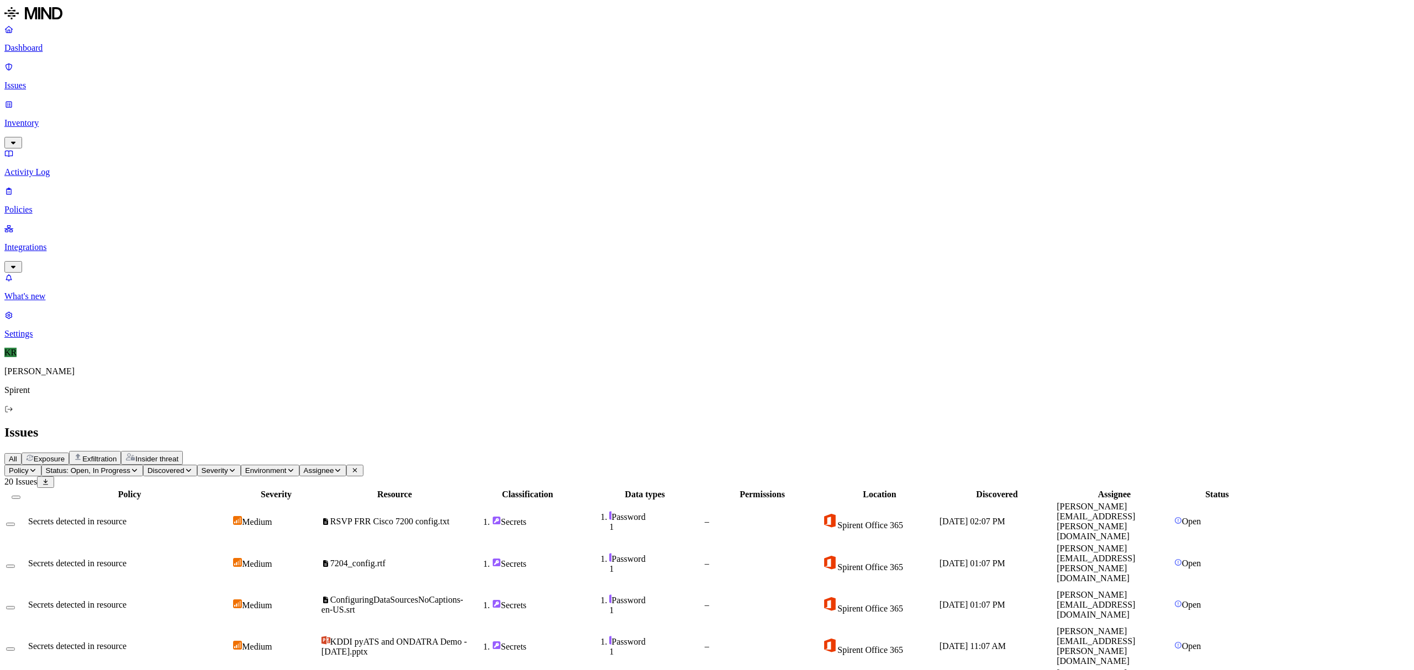
click at [20, 496] on button "Select all" at bounding box center [16, 497] width 9 height 3
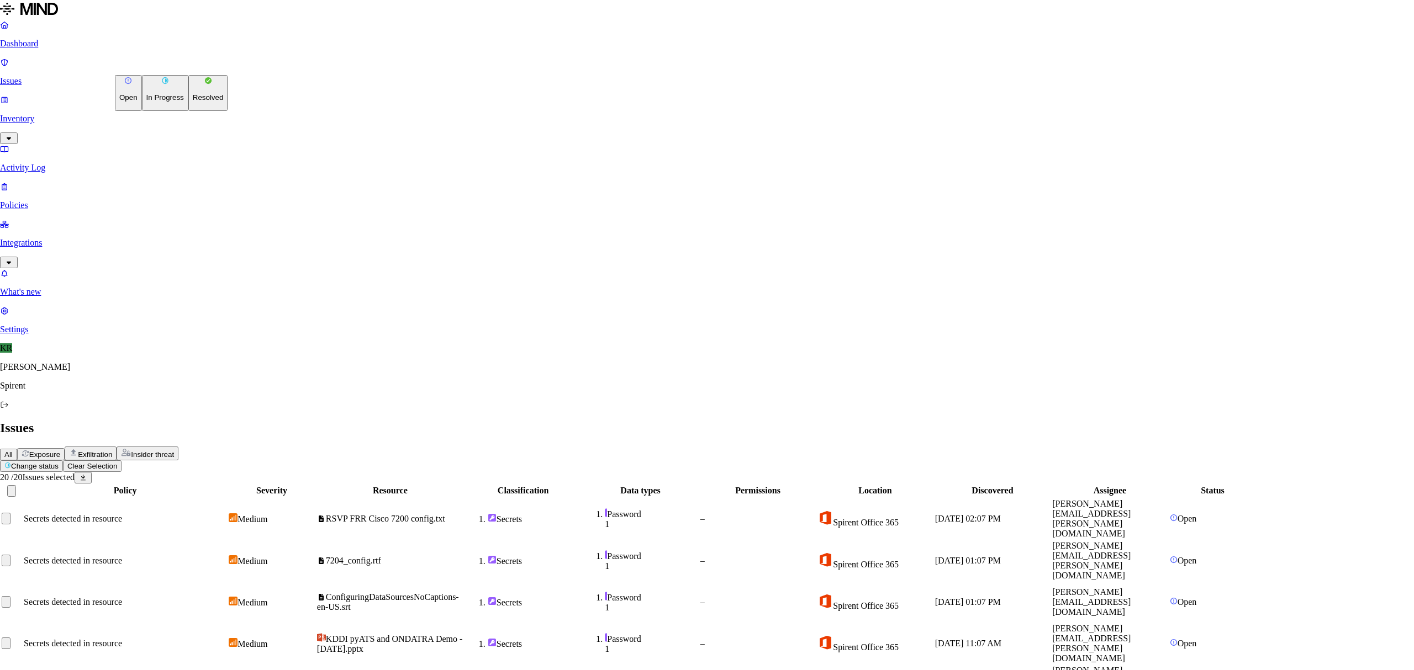
click at [63, 461] on button "Change status" at bounding box center [31, 467] width 63 height 12
click at [188, 111] on button "Resolved" at bounding box center [208, 93] width 40 height 36
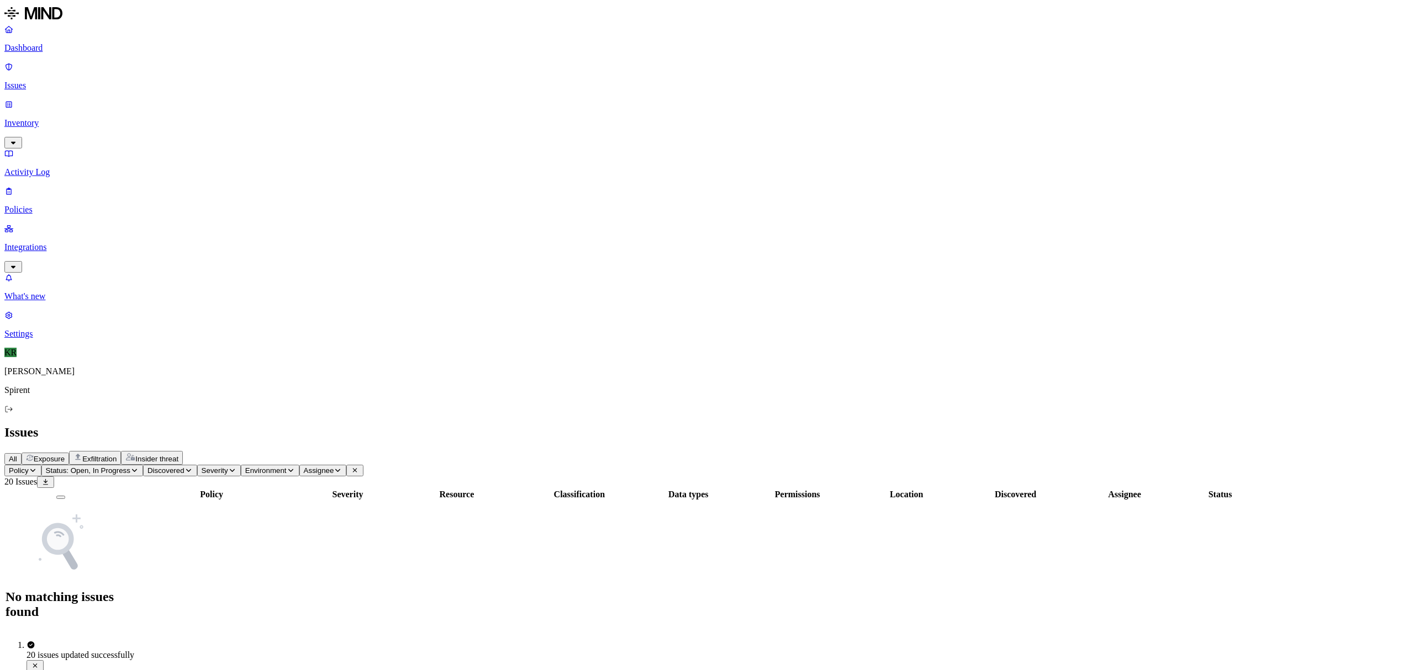
click at [22, 453] on button "All" at bounding box center [12, 459] width 17 height 12
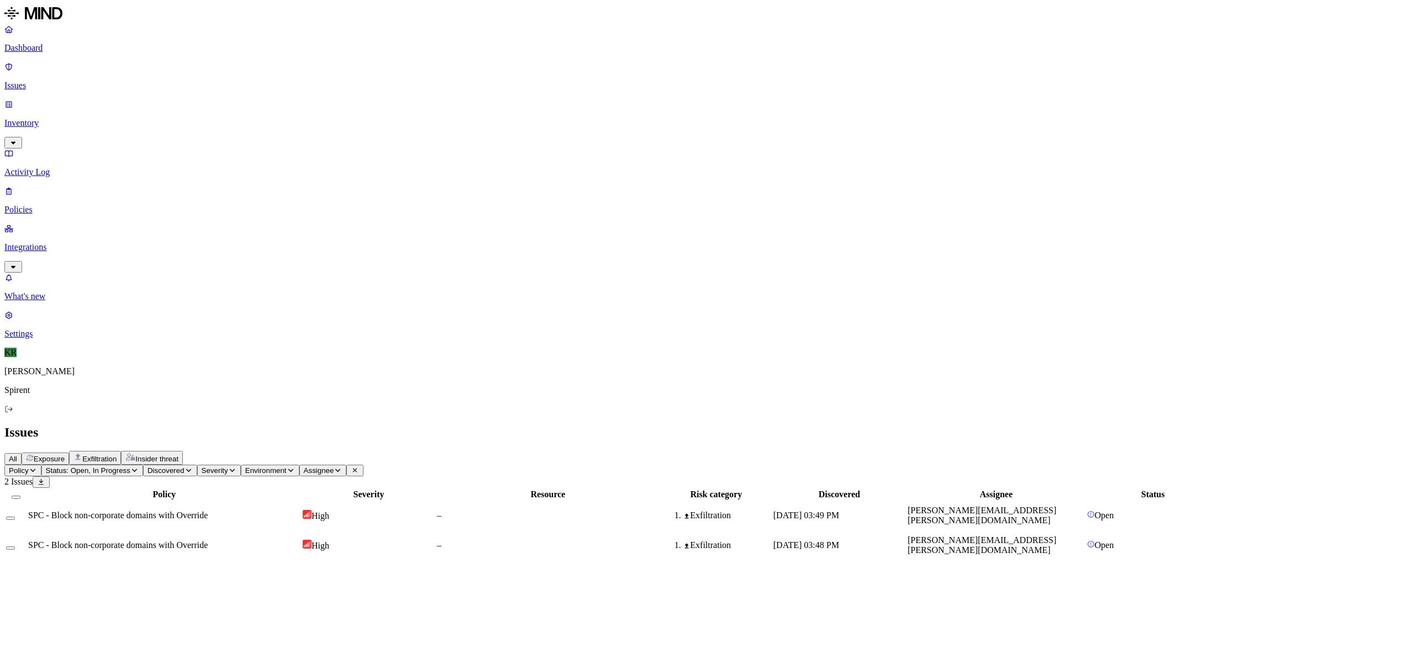
click at [208, 511] on span "SPC - Block non-corporate domains with Override" at bounding box center [117, 515] width 179 height 9
click at [20, 496] on button "Select all" at bounding box center [16, 497] width 9 height 3
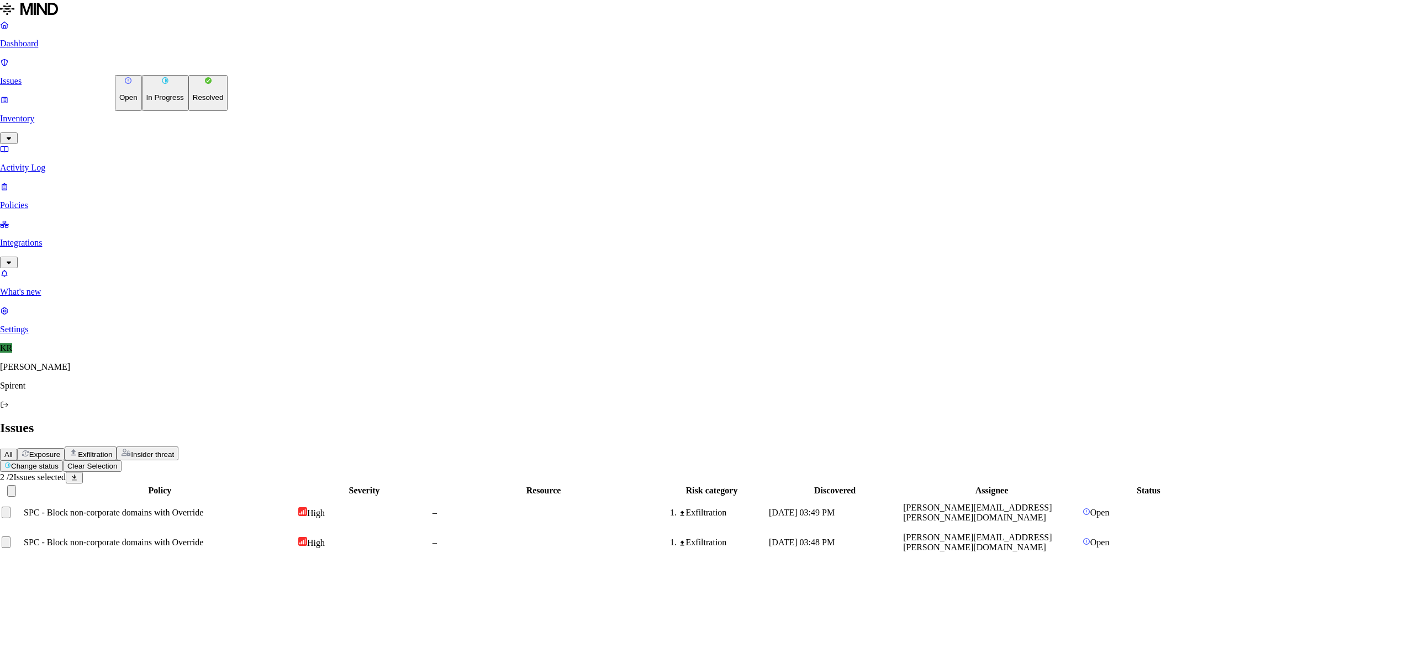
click at [161, 67] on html "Dashboard Issues Inventory Activity Log Policies Integrations What's new 1 Sett…" at bounding box center [707, 283] width 1414 height 567
click at [193, 102] on p "Resolved" at bounding box center [208, 97] width 31 height 8
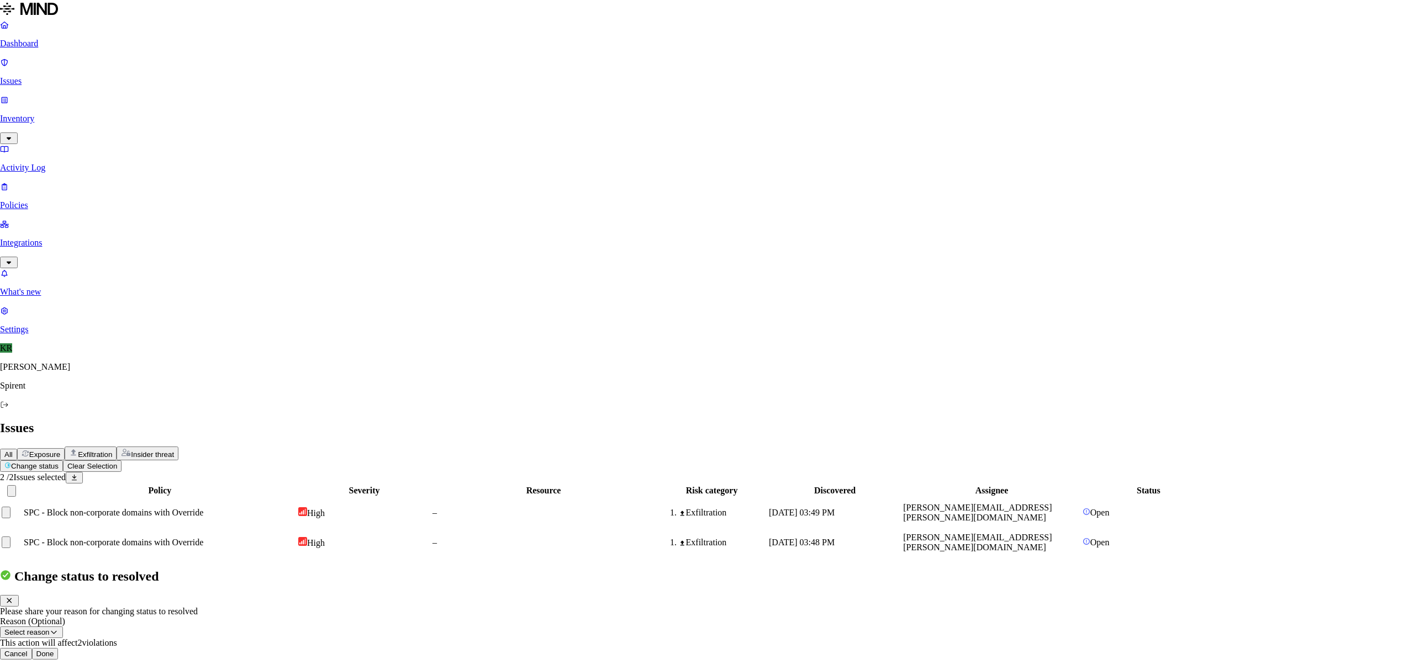
click at [59, 648] on button "Done" at bounding box center [45, 654] width 27 height 12
